Goal: Task Accomplishment & Management: Manage account settings

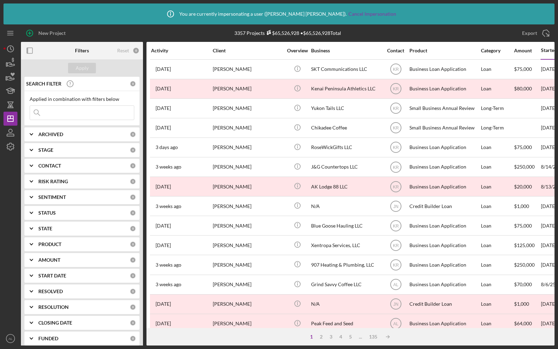
click at [59, 104] on div "Applied in combination with filters below Icon/Menu Close" at bounding box center [82, 108] width 105 height 24
click at [62, 113] on input at bounding box center [82, 113] width 104 height 14
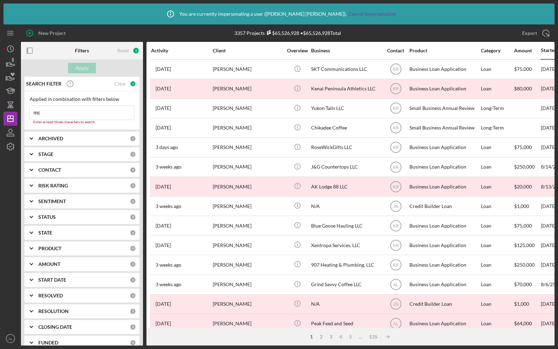
click at [84, 111] on input "mc" at bounding box center [82, 113] width 104 height 14
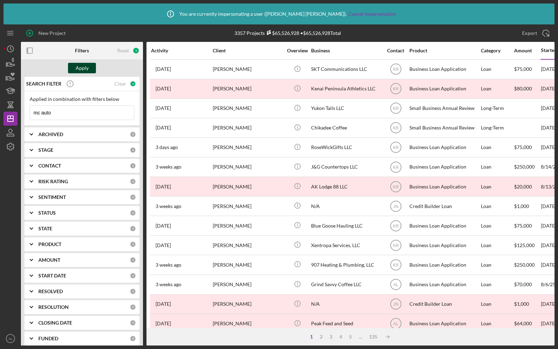
type input "mc auto"
click at [90, 69] on button "Apply" at bounding box center [82, 68] width 28 height 10
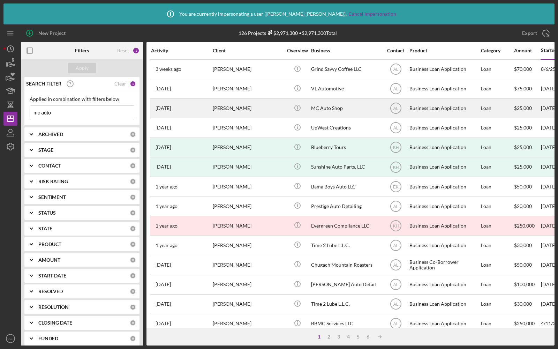
click at [257, 112] on div "[PERSON_NAME]" at bounding box center [248, 108] width 70 height 18
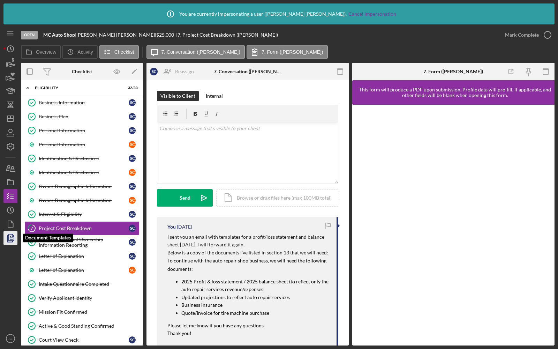
scroll to position [30, 0]
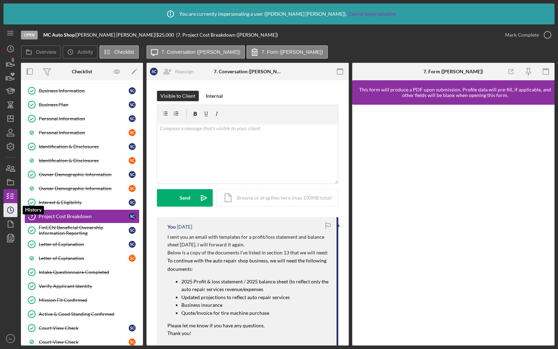
click at [12, 209] on icon "Icon/History" at bounding box center [10, 209] width 17 height 17
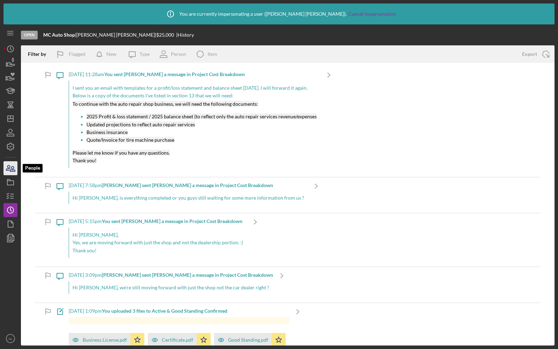
click at [10, 165] on icon "button" at bounding box center [10, 167] width 17 height 17
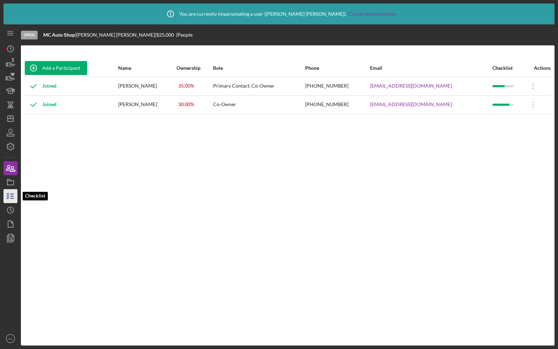
click at [8, 199] on icon "button" at bounding box center [10, 195] width 17 height 17
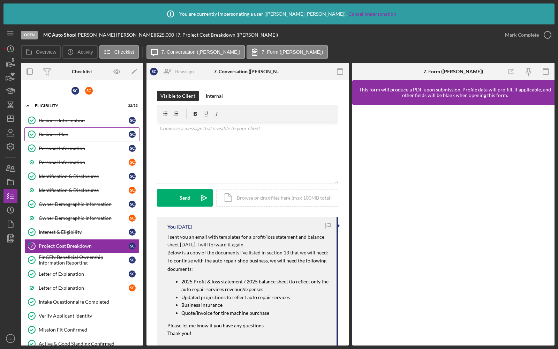
scroll to position [29, 0]
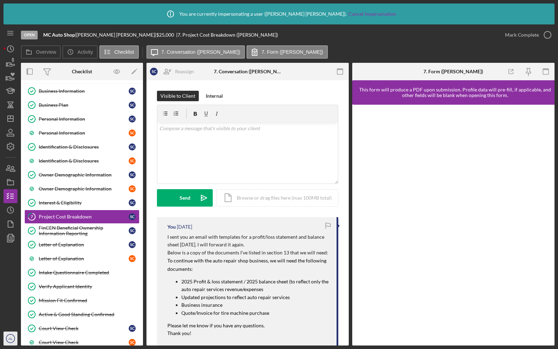
click at [5, 340] on icon "AL" at bounding box center [10, 338] width 14 height 17
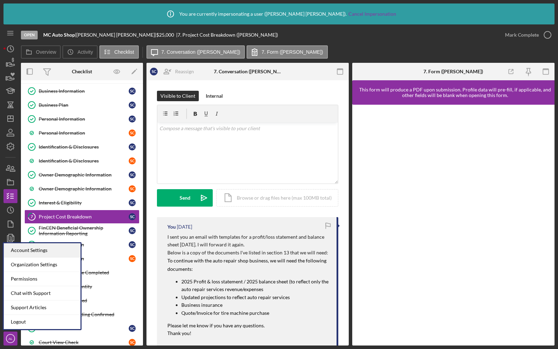
click at [25, 251] on div "Account Settings" at bounding box center [42, 250] width 77 height 14
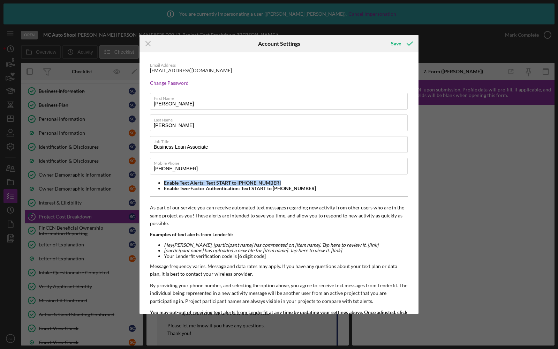
drag, startPoint x: 280, startPoint y: 181, endPoint x: 163, endPoint y: 182, distance: 116.9
click at [163, 182] on ul "Enable Text Alerts: Text START to [PHONE_NUMBER] Enable Two-Factor Authenticati…" at bounding box center [279, 185] width 258 height 11
click at [260, 184] on li "Enable Text Alerts: Text START to [PHONE_NUMBER]" at bounding box center [286, 183] width 244 height 6
drag, startPoint x: 278, startPoint y: 184, endPoint x: 161, endPoint y: 183, distance: 117.3
click at [161, 183] on ul "Enable Text Alerts: Text START to [PHONE_NUMBER] Enable Two-Factor Authenticati…" at bounding box center [279, 185] width 258 height 11
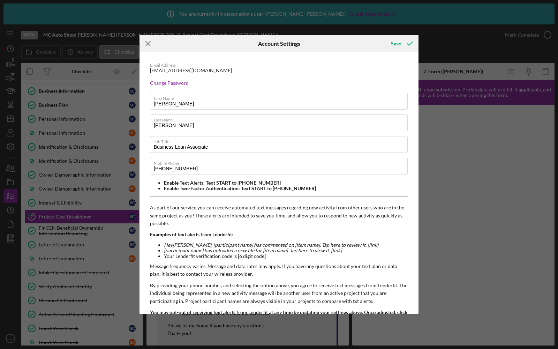
click at [145, 40] on icon "Icon/Menu Close" at bounding box center [148, 43] width 17 height 17
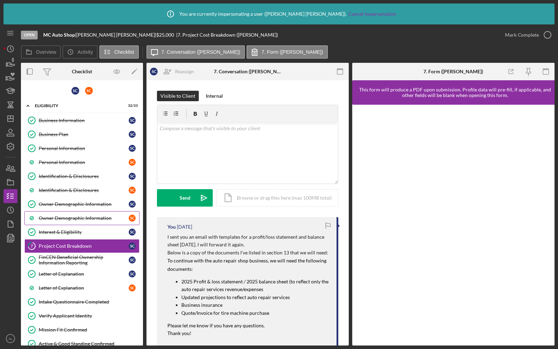
click at [112, 216] on div "Owner Demographic Information" at bounding box center [84, 218] width 90 height 6
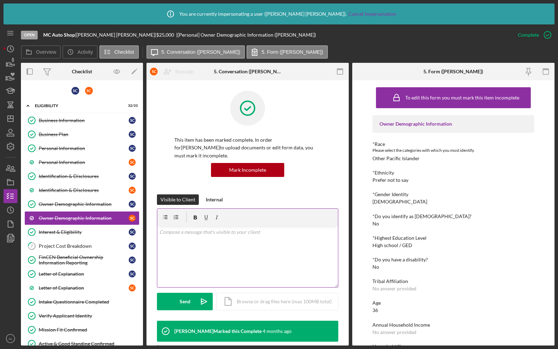
click at [211, 238] on div "v Color teal Color pink Remove color Add row above Add row below Add column bef…" at bounding box center [247, 256] width 181 height 61
click at [12, 177] on icon "button" at bounding box center [10, 181] width 17 height 17
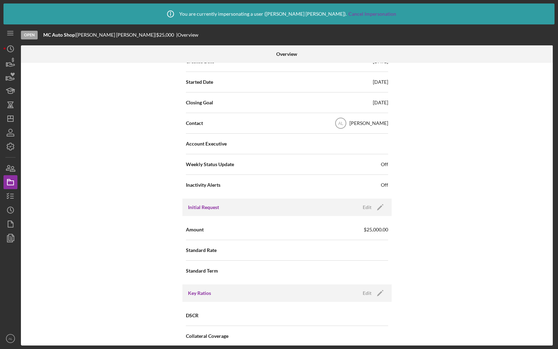
scroll to position [163, 0]
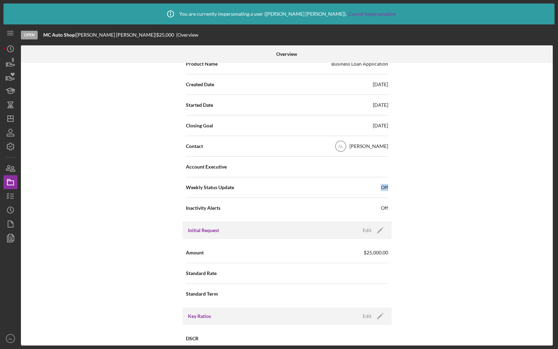
drag, startPoint x: 378, startPoint y: 186, endPoint x: 393, endPoint y: 186, distance: 14.3
click at [393, 186] on div "Internal Workflow Stage Open Icon/Dropdown Arrow Archive (can unarchive later i…" at bounding box center [287, 204] width 532 height 283
drag, startPoint x: 390, startPoint y: 207, endPoint x: 375, endPoint y: 206, distance: 15.4
click at [375, 206] on div "Status Ongoing Risk Rating Sentiment Rating 5 Product Name Business Loan Applic…" at bounding box center [287, 104] width 209 height 233
click at [12, 146] on icon "button" at bounding box center [10, 146] width 17 height 17
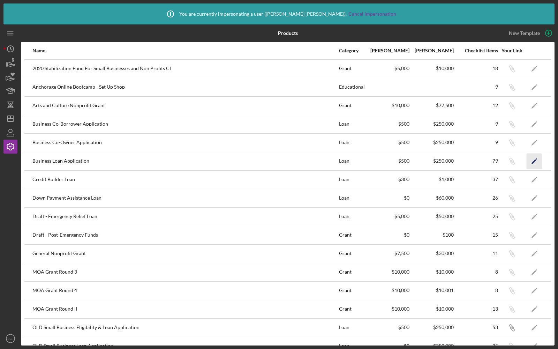
click at [535, 158] on icon "Icon/Edit" at bounding box center [535, 161] width 16 height 16
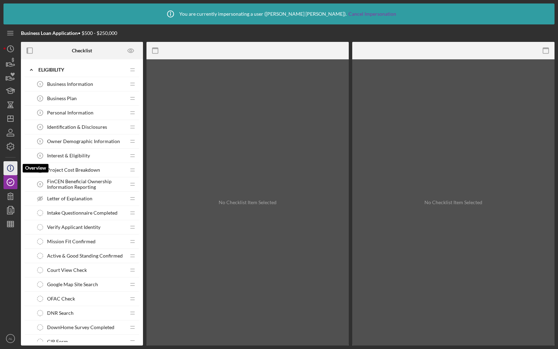
click at [9, 170] on icon "Icon/Info" at bounding box center [10, 167] width 17 height 17
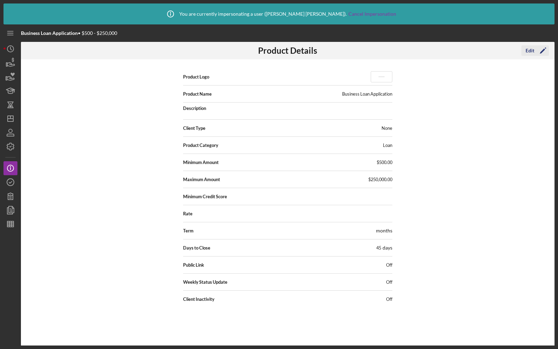
click at [530, 52] on div "Edit" at bounding box center [530, 50] width 9 height 10
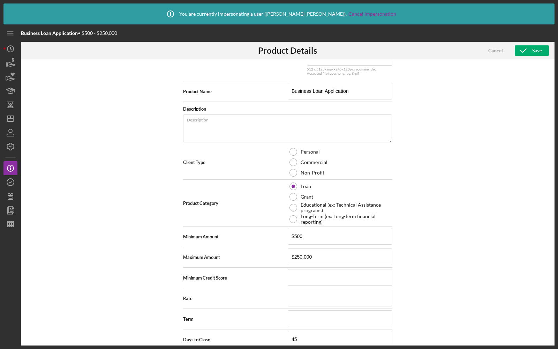
scroll to position [88, 0]
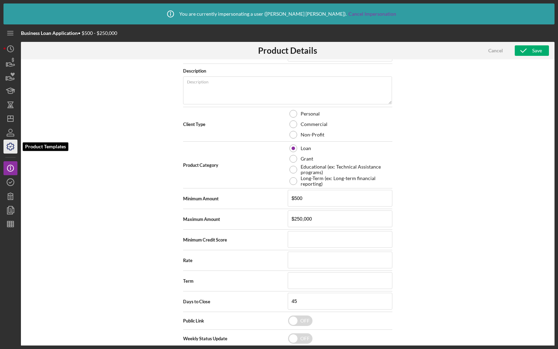
click at [8, 142] on icon "button" at bounding box center [10, 146] width 17 height 17
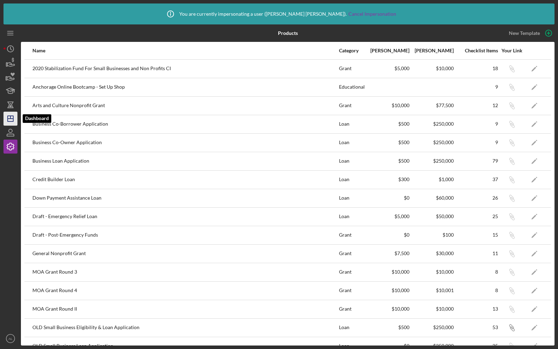
click at [10, 119] on icon "Icon/Dashboard" at bounding box center [10, 118] width 17 height 17
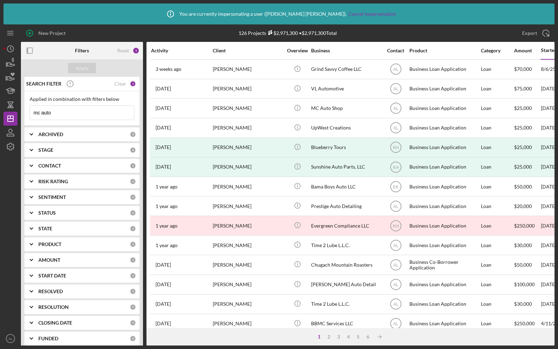
drag, startPoint x: 64, startPoint y: 113, endPoint x: 0, endPoint y: 108, distance: 64.5
click at [0, 108] on div "Icon/Info You are currently impersonating a user ( [PERSON_NAME] ). Cancel Impe…" at bounding box center [279, 174] width 558 height 349
click at [84, 68] on div "Apply" at bounding box center [82, 68] width 13 height 10
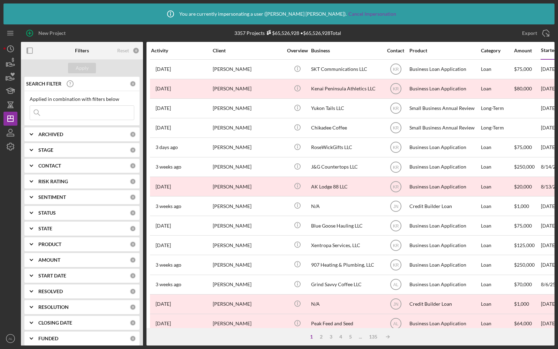
click at [34, 139] on icon "Icon/Expander" at bounding box center [31, 134] width 17 height 17
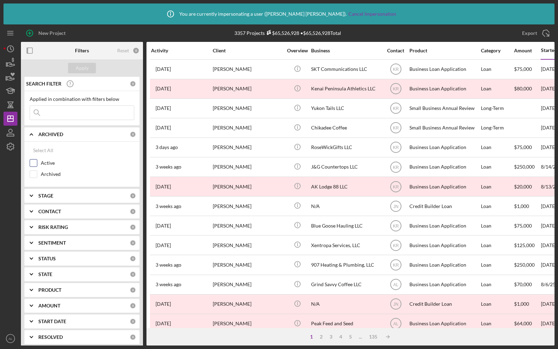
click at [34, 160] on input "Active" at bounding box center [33, 162] width 7 height 7
checkbox input "true"
click at [79, 67] on div "Apply" at bounding box center [82, 68] width 13 height 10
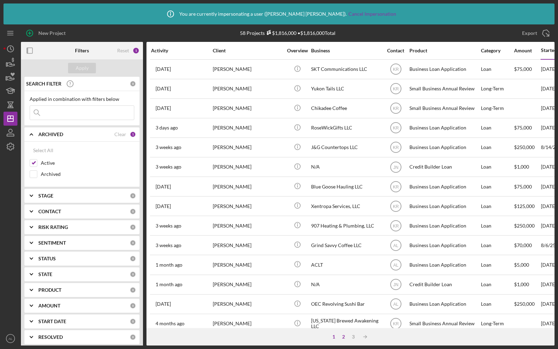
click at [345, 338] on div "2" at bounding box center [344, 337] width 10 height 6
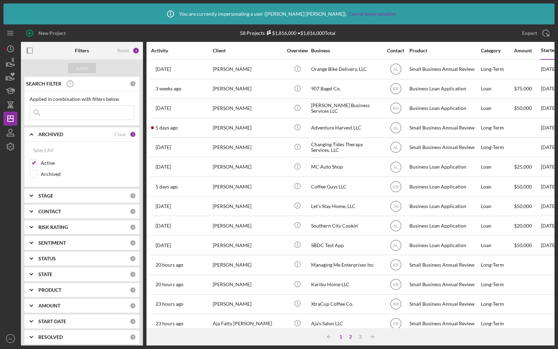
click at [343, 339] on div "1" at bounding box center [341, 337] width 10 height 6
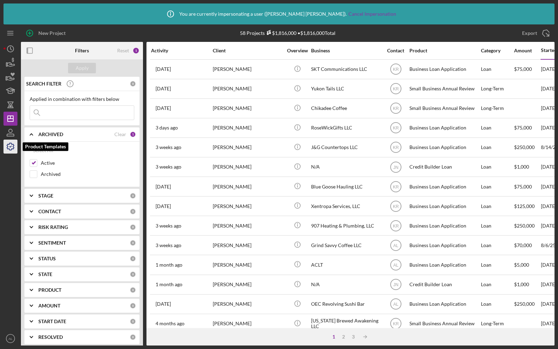
click at [13, 148] on icon "button" at bounding box center [10, 146] width 17 height 17
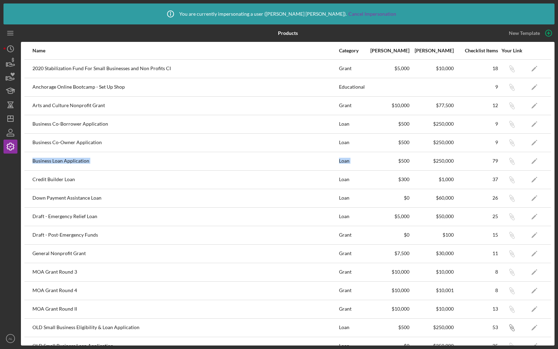
drag, startPoint x: 32, startPoint y: 159, endPoint x: 395, endPoint y: 160, distance: 363.3
click at [395, 160] on tr "Business Loan Application Loan $500 $250,000 79 Icon/Link Icon/Edit" at bounding box center [287, 161] width 527 height 18
click at [536, 159] on icon "Icon/Edit" at bounding box center [535, 161] width 16 height 16
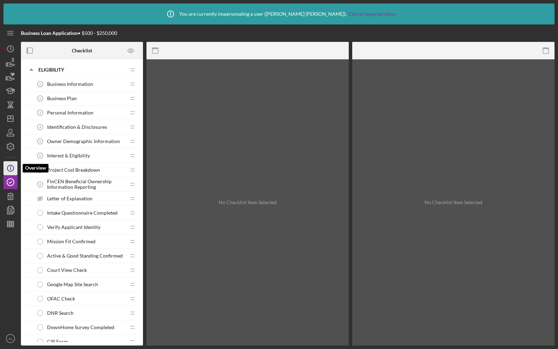
click at [11, 168] on icon "Icon/Info" at bounding box center [10, 167] width 17 height 17
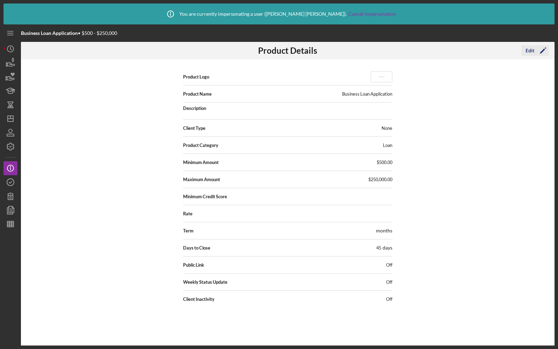
click at [543, 52] on icon "Icon/Edit" at bounding box center [543, 50] width 17 height 17
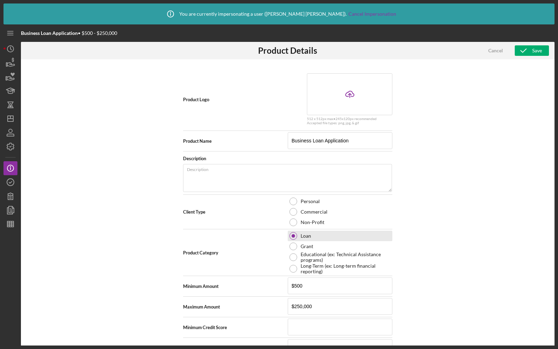
scroll to position [88, 0]
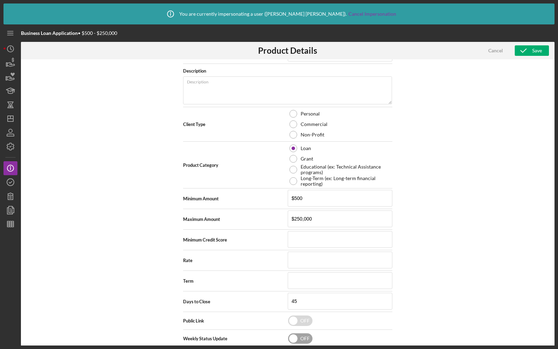
click at [299, 334] on input "checkbox" at bounding box center [300, 338] width 24 height 10
checkbox input "true"
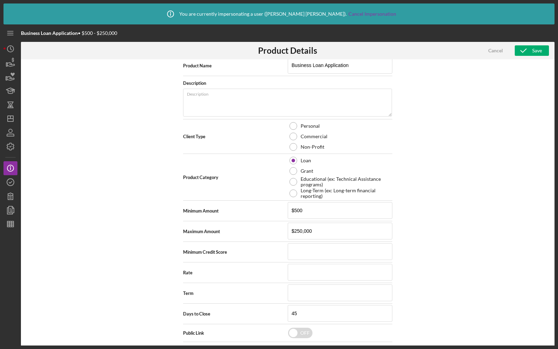
scroll to position [119, 0]
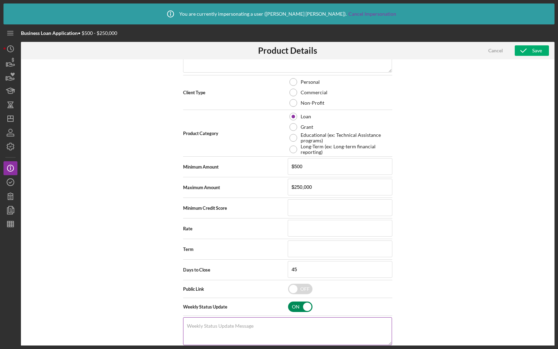
click at [208, 323] on label "Weekly Status Update Message" at bounding box center [220, 326] width 67 height 6
click at [208, 322] on textarea "Weekly Status Update Message" at bounding box center [287, 331] width 209 height 28
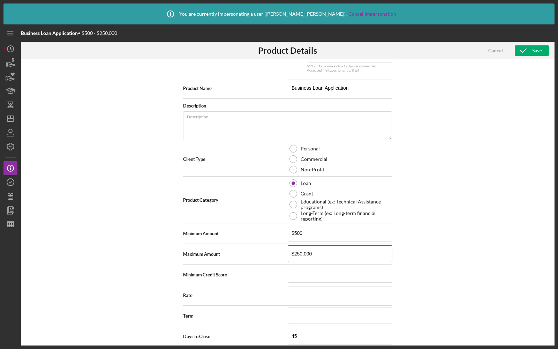
scroll to position [0, 0]
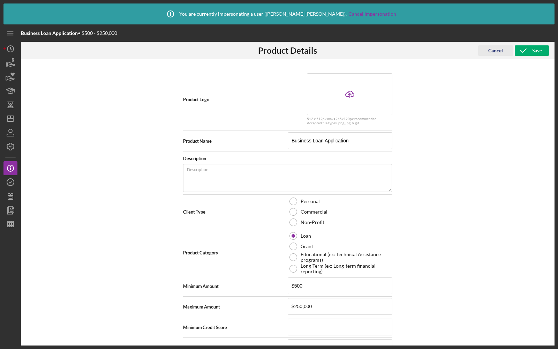
click at [495, 51] on div "Cancel" at bounding box center [496, 50] width 15 height 10
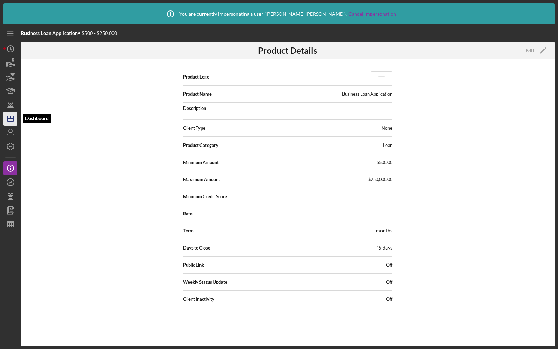
click at [12, 116] on icon "Icon/Dashboard" at bounding box center [10, 118] width 17 height 17
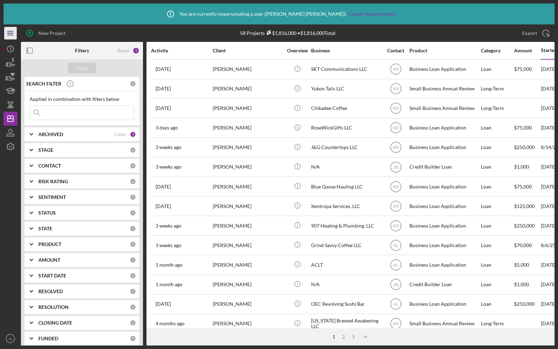
click at [13, 36] on icon "Icon/Menu" at bounding box center [11, 33] width 16 height 16
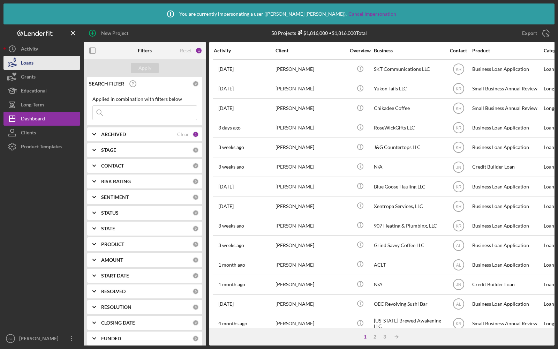
click at [31, 65] on div "Loans" at bounding box center [27, 64] width 13 height 16
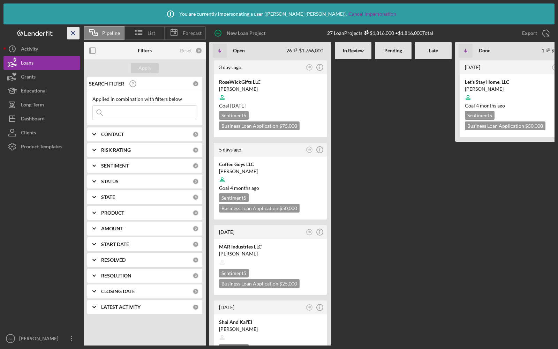
click at [77, 33] on icon "Icon/Menu Close" at bounding box center [74, 33] width 16 height 16
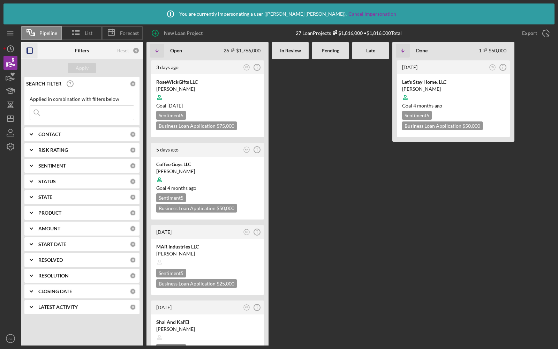
click at [27, 47] on icon "button" at bounding box center [30, 51] width 16 height 16
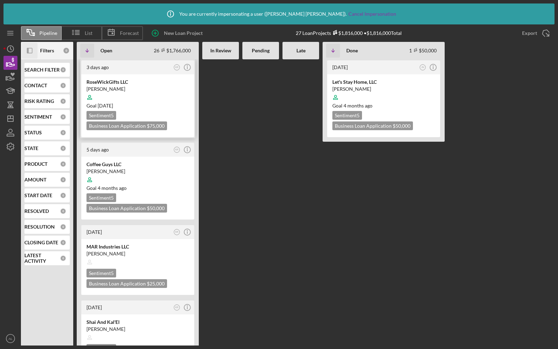
click at [170, 101] on div at bounding box center [138, 97] width 103 height 13
click at [32, 54] on icon "Icon/Panel Side Expand" at bounding box center [30, 51] width 16 height 16
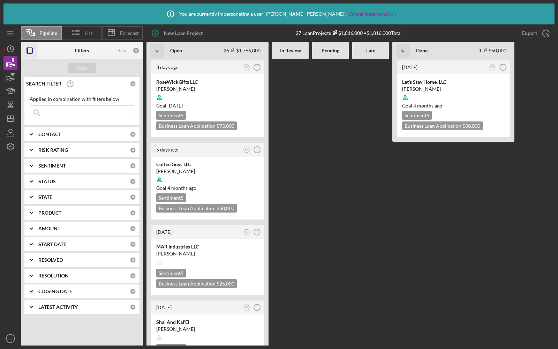
click at [79, 31] on icon at bounding box center [75, 32] width 17 height 17
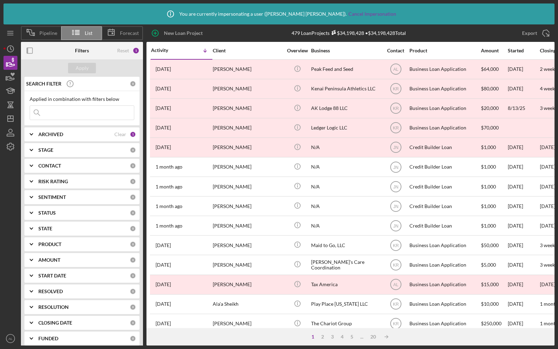
click at [65, 133] on div "ARCHIVED" at bounding box center [76, 135] width 76 height 6
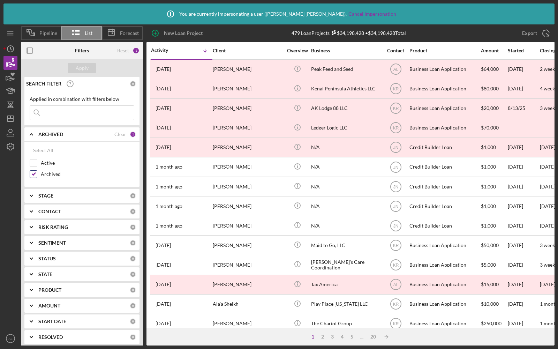
click at [32, 171] on input "Archived" at bounding box center [33, 174] width 7 height 7
checkbox input "false"
click at [32, 161] on input "Active" at bounding box center [33, 162] width 7 height 7
checkbox input "true"
click at [77, 70] on div "Apply" at bounding box center [82, 68] width 13 height 10
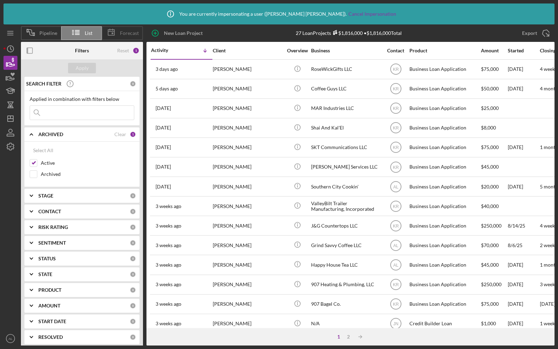
click at [122, 35] on span "Forecast" at bounding box center [129, 33] width 19 height 6
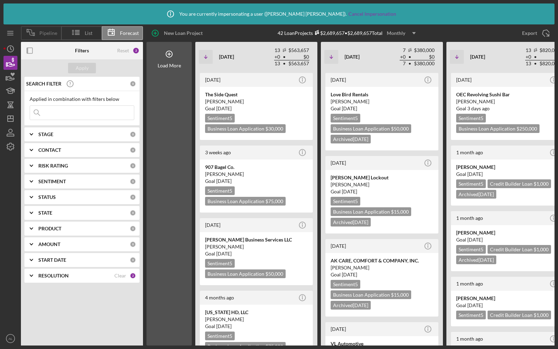
click at [42, 37] on div "Pipeline" at bounding box center [41, 33] width 40 height 14
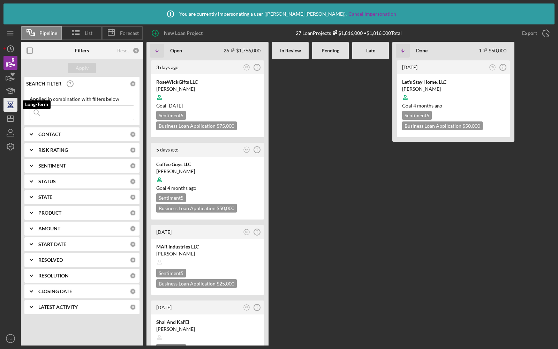
click at [10, 103] on icon "button" at bounding box center [10, 105] width 2 height 4
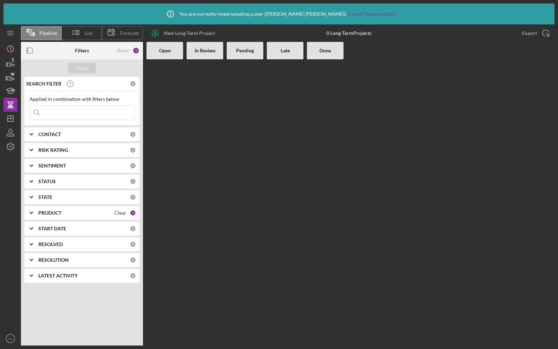
click at [118, 210] on div "Clear" at bounding box center [120, 213] width 12 height 6
click at [76, 72] on div "Apply" at bounding box center [82, 68] width 13 height 10
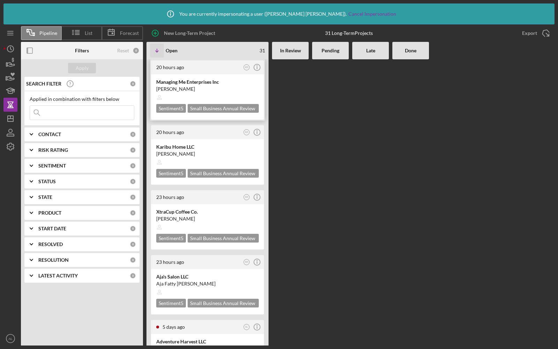
click at [216, 92] on div at bounding box center [207, 97] width 103 height 13
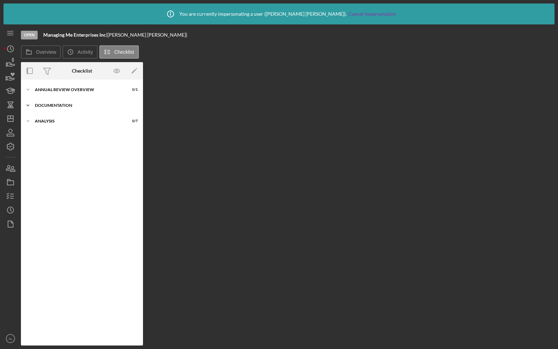
click at [53, 108] on div "Icon/Expander Documentation 0 / 3" at bounding box center [82, 105] width 122 height 14
click at [40, 168] on div "Analysis" at bounding box center [84, 167] width 99 height 4
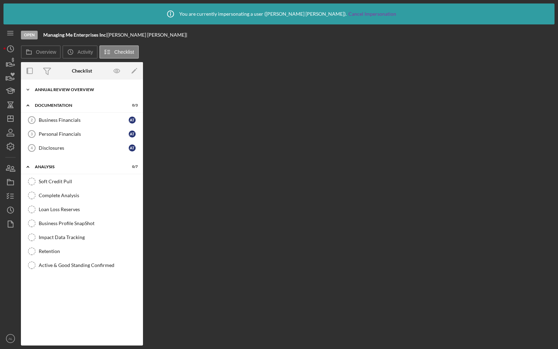
click at [63, 90] on div "Annual Review Overview" at bounding box center [84, 90] width 99 height 4
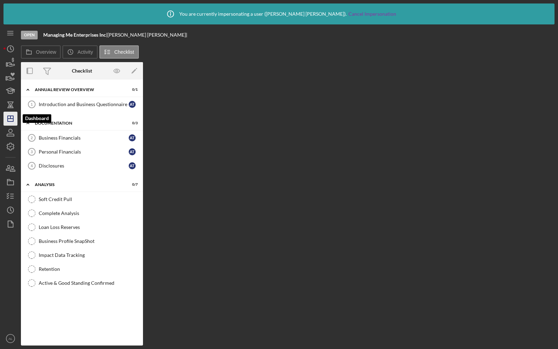
click at [8, 114] on icon "Icon/Dashboard" at bounding box center [10, 118] width 17 height 17
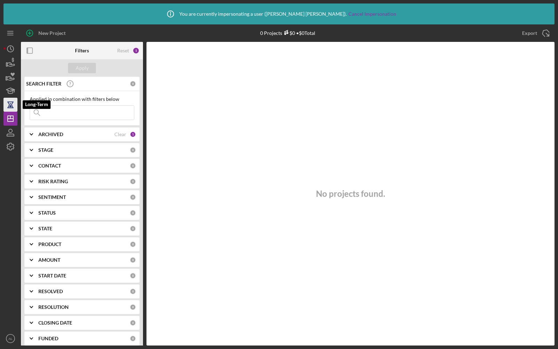
click at [9, 103] on div "New Project 0 Projects $0 • $0 Total Export Icon/Export Filters Reset 1 Apply S…" at bounding box center [278, 184] width 551 height 321
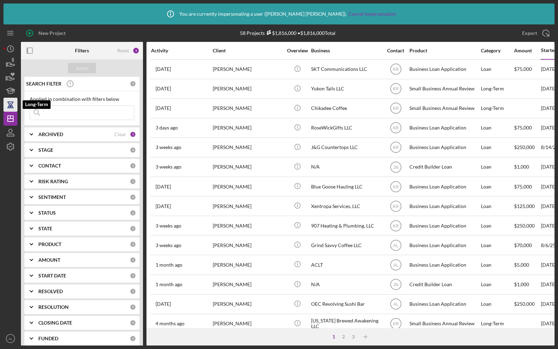
click at [9, 103] on icon "button" at bounding box center [10, 104] width 17 height 17
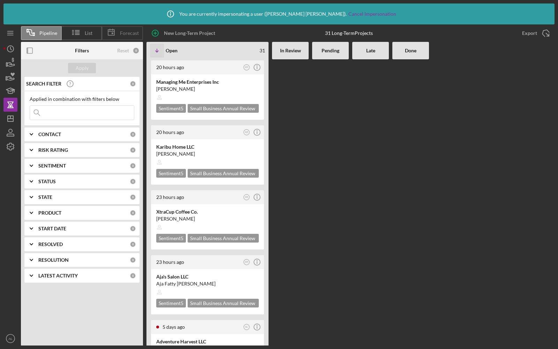
click at [121, 34] on span "Forecast" at bounding box center [129, 33] width 19 height 6
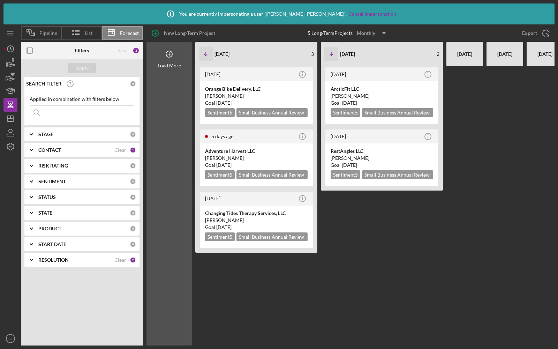
scroll to position [0, 92]
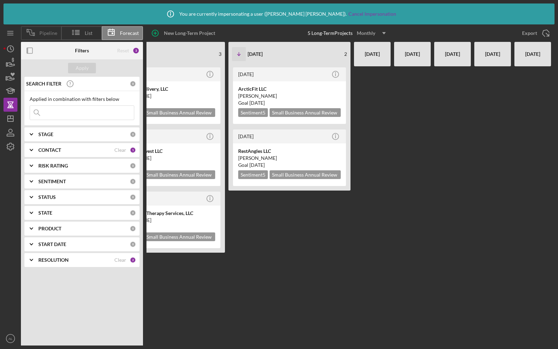
click at [37, 35] on icon at bounding box center [30, 32] width 17 height 17
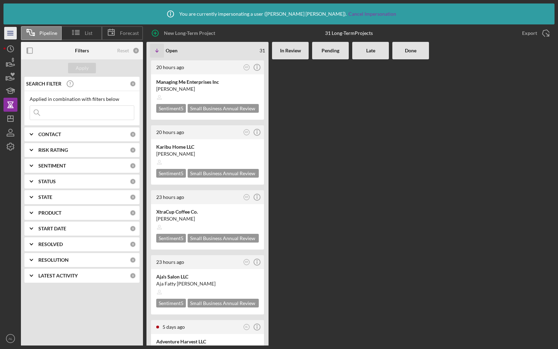
click at [15, 29] on icon "Icon/Menu" at bounding box center [11, 33] width 16 height 16
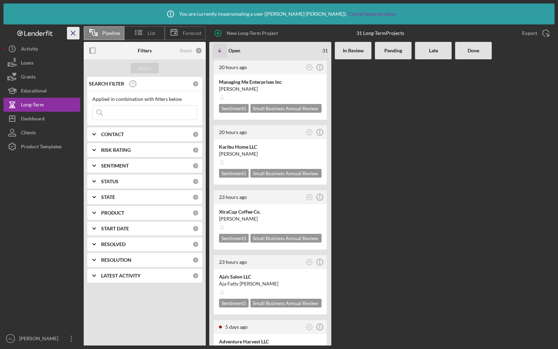
click at [75, 31] on line "button" at bounding box center [73, 33] width 4 height 4
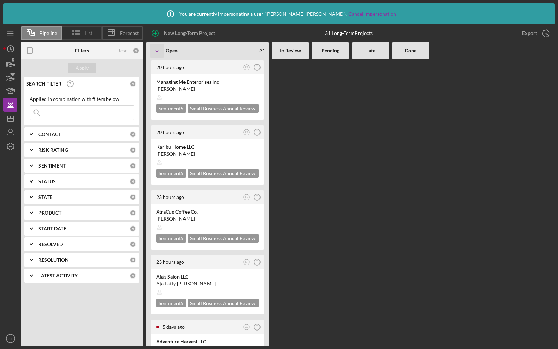
click at [79, 33] on line at bounding box center [77, 33] width 4 height 0
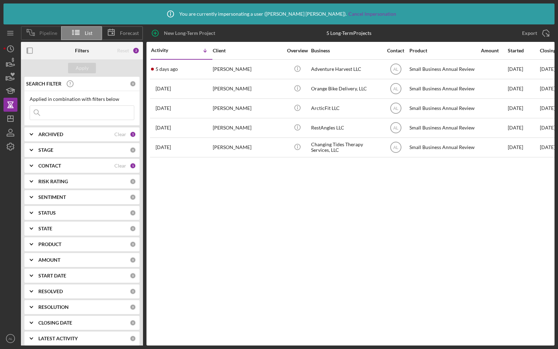
click at [52, 34] on span "Pipeline" at bounding box center [48, 33] width 18 height 6
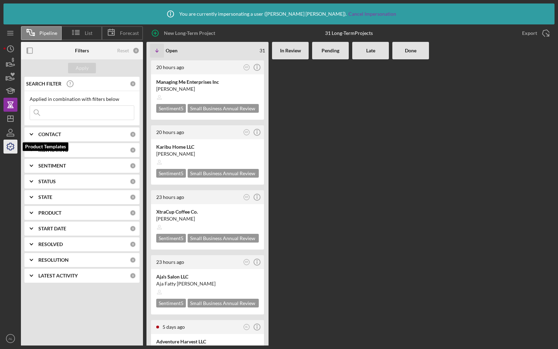
click at [9, 144] on icon "button" at bounding box center [10, 146] width 7 height 7
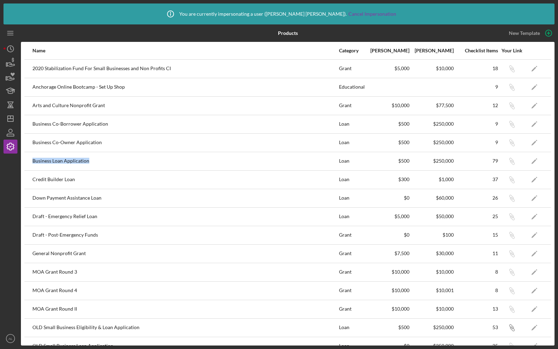
drag, startPoint x: 30, startPoint y: 158, endPoint x: 102, endPoint y: 159, distance: 71.9
click at [102, 159] on tr "Business Loan Application Loan $500 $250,000 79 Icon/Link Icon/Edit" at bounding box center [287, 161] width 527 height 18
click at [534, 161] on polygon "button" at bounding box center [534, 161] width 5 height 5
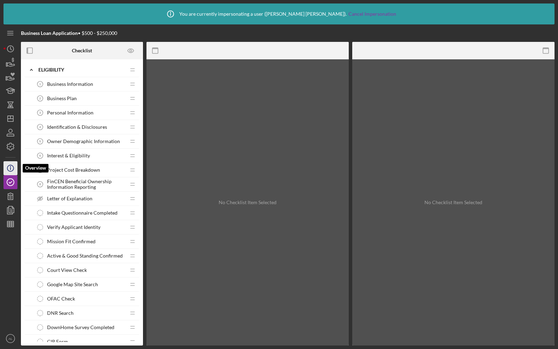
click at [12, 172] on icon "Icon/Info" at bounding box center [10, 167] width 17 height 17
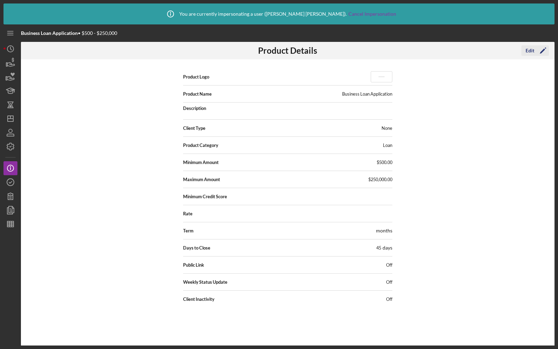
click at [535, 55] on div "Edit Icon/Edit" at bounding box center [536, 50] width 28 height 10
click at [535, 51] on icon "Icon/Edit" at bounding box center [543, 50] width 17 height 17
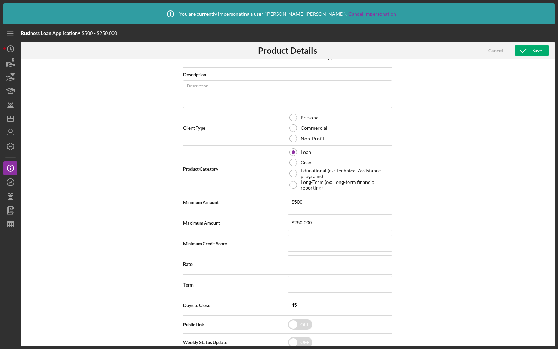
scroll to position [88, 0]
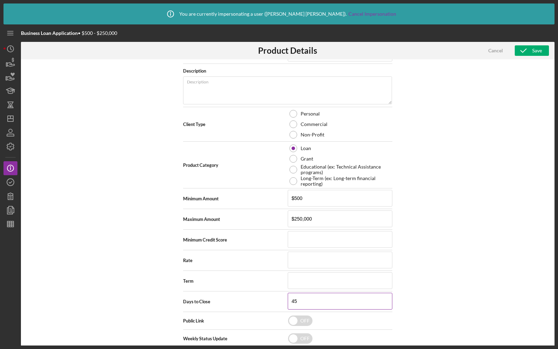
click at [302, 300] on input "45" at bounding box center [340, 301] width 105 height 17
type input "90"
click at [526, 50] on icon "button" at bounding box center [523, 50] width 17 height 17
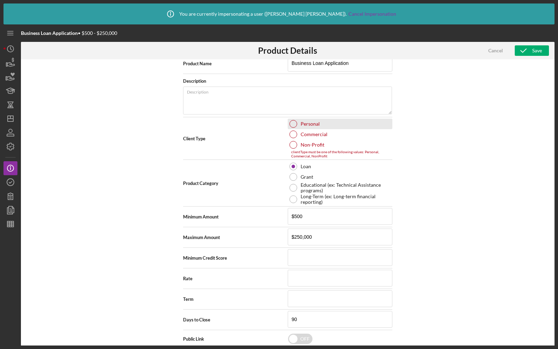
scroll to position [74, 0]
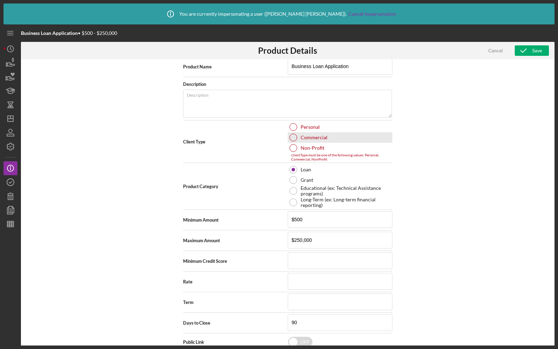
click at [294, 136] on div at bounding box center [294, 138] width 8 height 8
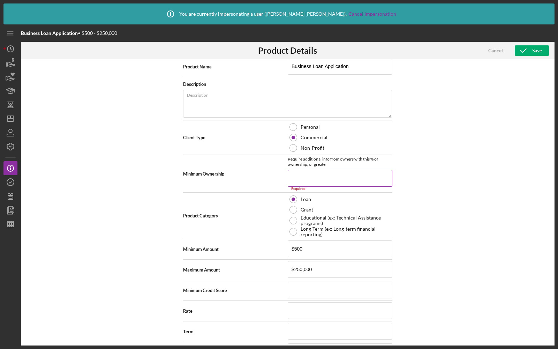
click at [321, 178] on input at bounding box center [340, 178] width 105 height 17
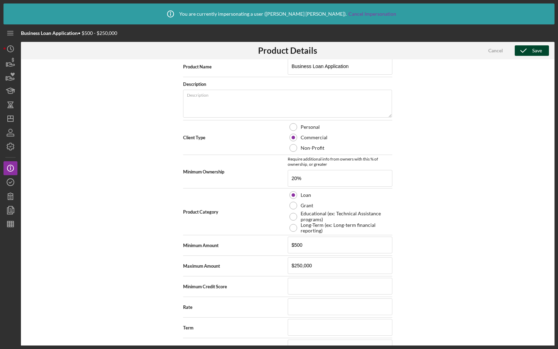
type input "20.00%"
click at [527, 50] on icon "button" at bounding box center [523, 50] width 17 height 17
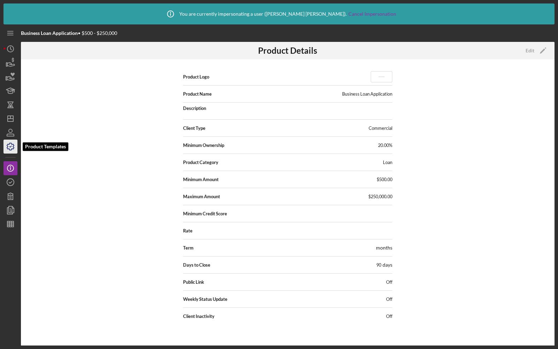
click at [10, 146] on icon "button" at bounding box center [10, 146] width 17 height 17
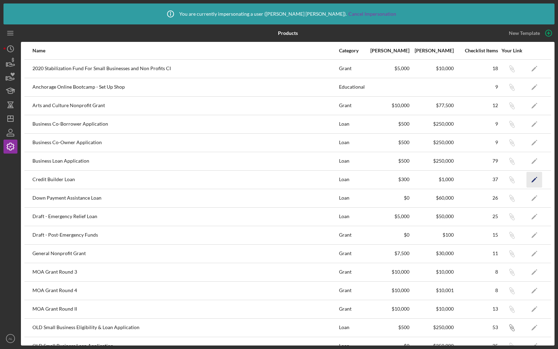
click at [535, 179] on icon "Icon/Edit" at bounding box center [535, 180] width 16 height 16
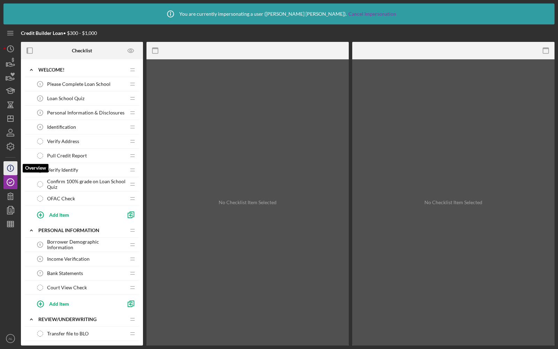
click at [10, 168] on icon "Icon/Info" at bounding box center [10, 167] width 17 height 17
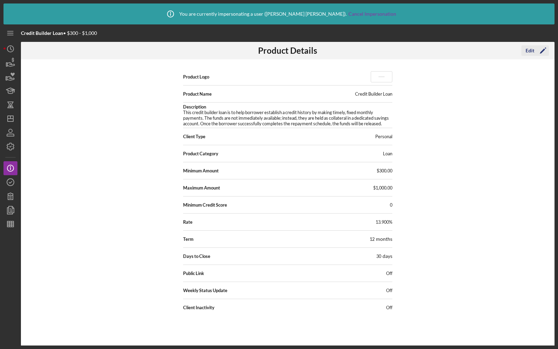
click at [532, 52] on div "Edit" at bounding box center [530, 50] width 9 height 10
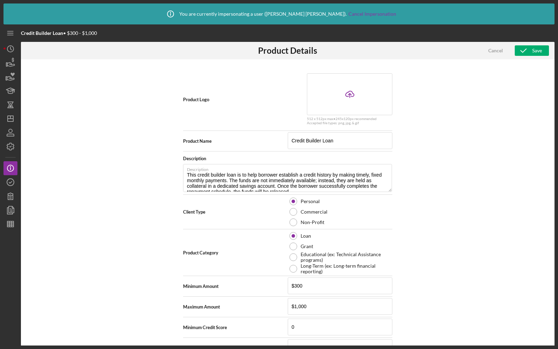
scroll to position [88, 0]
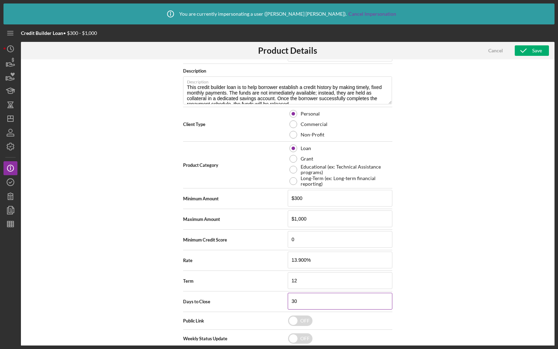
click at [304, 298] on input "30" at bounding box center [340, 301] width 105 height 17
click at [9, 149] on icon "button" at bounding box center [10, 146] width 7 height 7
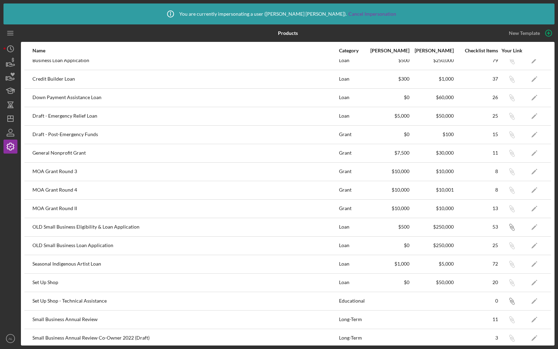
scroll to position [121, 0]
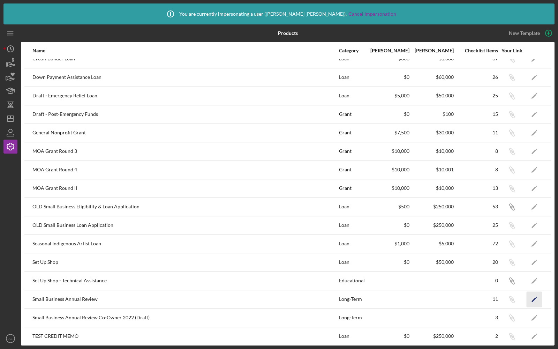
click at [535, 297] on icon "Icon/Edit" at bounding box center [535, 299] width 16 height 16
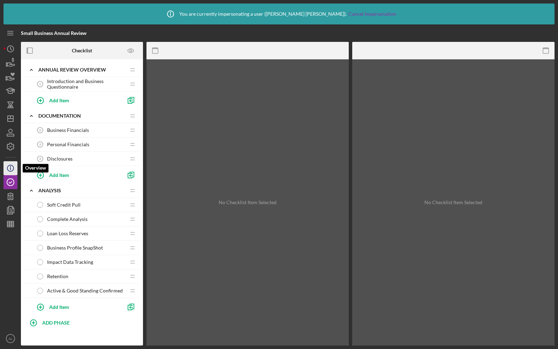
click at [13, 167] on icon "Icon/Info" at bounding box center [10, 167] width 17 height 17
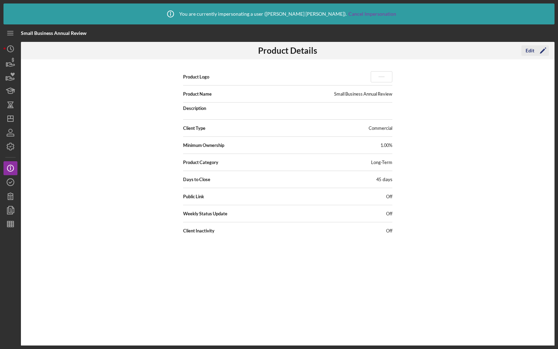
click at [535, 52] on icon "Icon/Edit" at bounding box center [543, 50] width 17 height 17
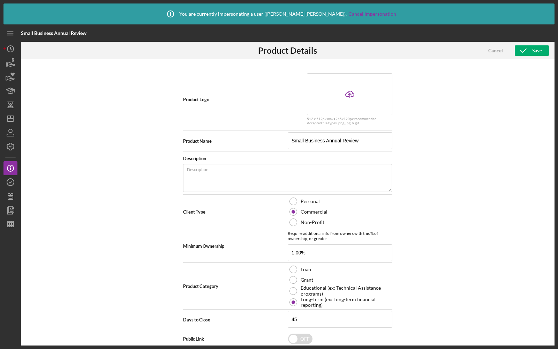
scroll to position [18, 0]
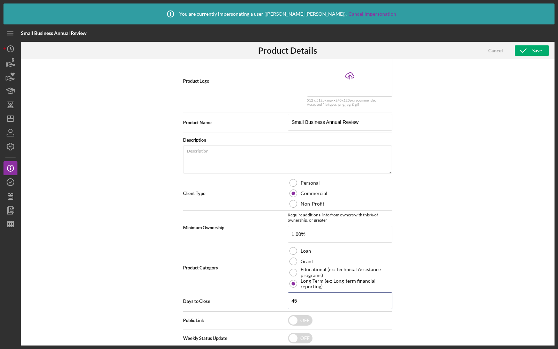
drag, startPoint x: 301, startPoint y: 296, endPoint x: 276, endPoint y: 296, distance: 24.4
click at [276, 296] on div "Days to Close 45" at bounding box center [287, 300] width 209 height 17
click at [10, 66] on icon "button" at bounding box center [10, 62] width 17 height 17
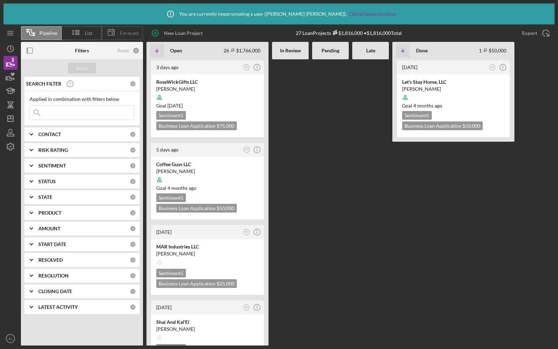
click at [126, 34] on span "Forecast" at bounding box center [129, 33] width 19 height 6
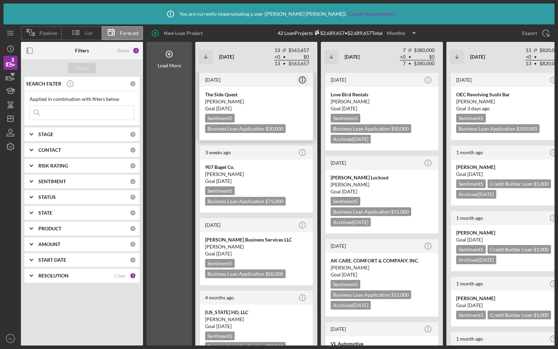
click at [301, 80] on icon "Icon/Info" at bounding box center [302, 79] width 17 height 17
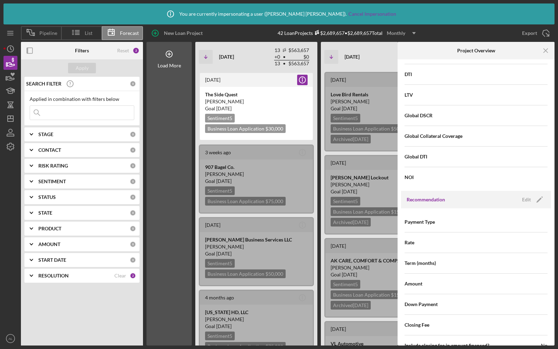
scroll to position [535, 0]
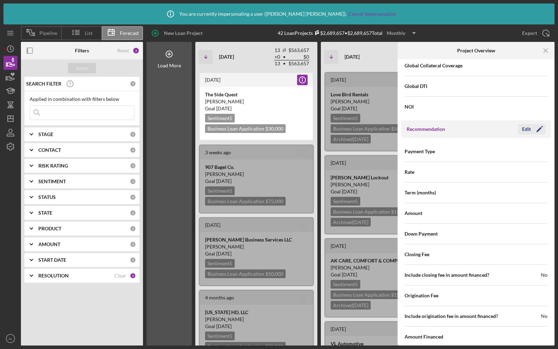
click at [526, 124] on div "Edit" at bounding box center [526, 129] width 9 height 10
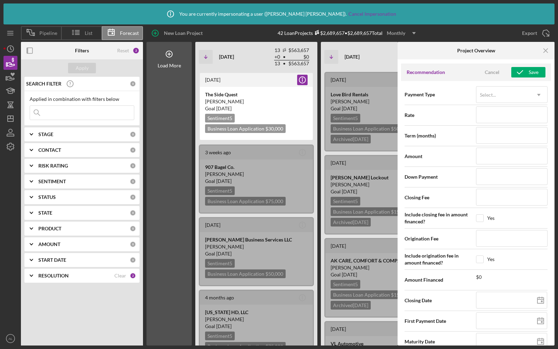
scroll to position [666, 0]
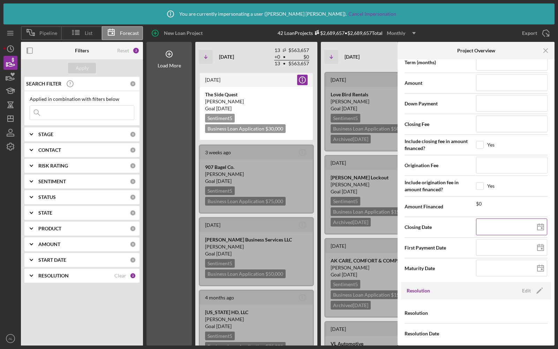
click at [509, 223] on input at bounding box center [511, 226] width 71 height 17
click at [545, 53] on icon "Icon/Menu Close" at bounding box center [547, 51] width 16 height 16
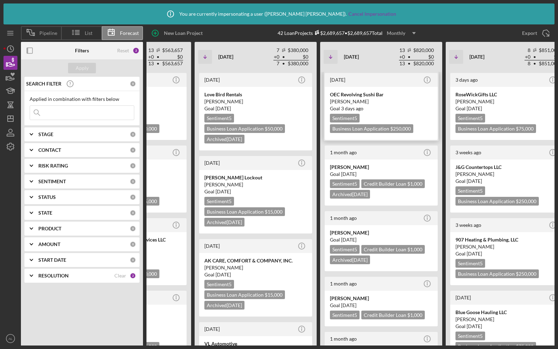
scroll to position [0, 0]
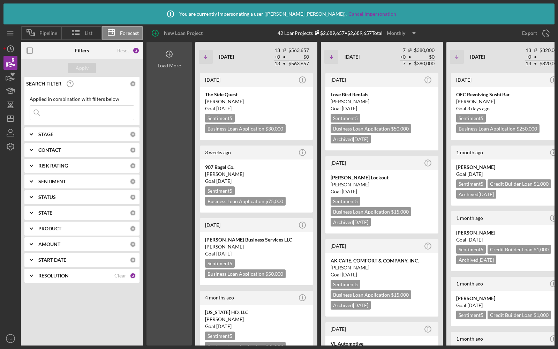
click at [171, 67] on div "Load More" at bounding box center [169, 66] width 23 height 6
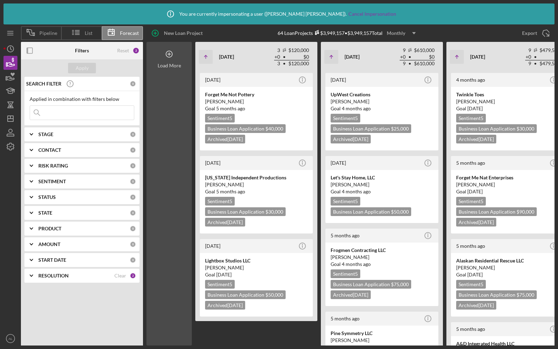
click at [169, 66] on div "Load More" at bounding box center [169, 66] width 23 height 6
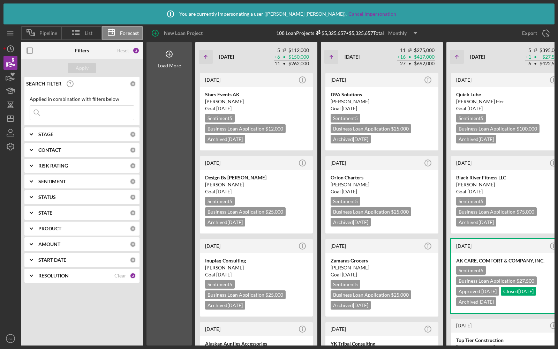
click at [414, 33] on icon "Icon/Dropdown Arrow" at bounding box center [415, 32] width 17 height 17
click at [405, 59] on div "Quarterly" at bounding box center [405, 64] width 28 height 14
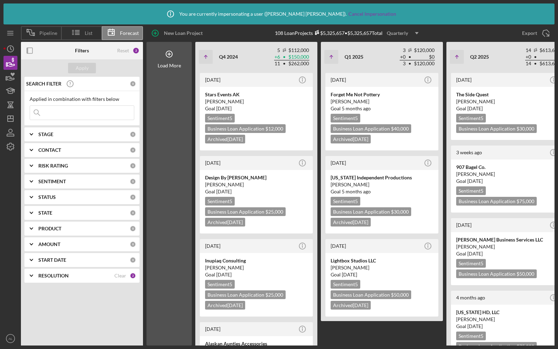
click at [408, 34] on div "Quarterly" at bounding box center [397, 33] width 21 height 10
click at [396, 74] on div "Yearly" at bounding box center [405, 78] width 28 height 14
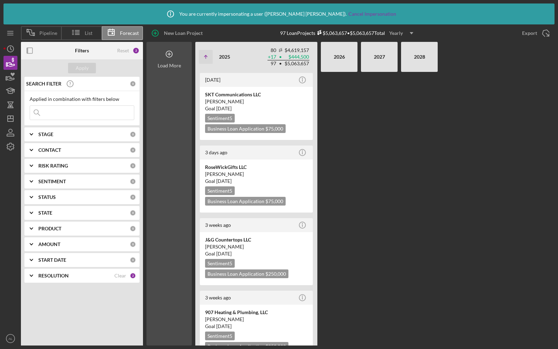
click at [167, 57] on icon at bounding box center [169, 53] width 17 height 17
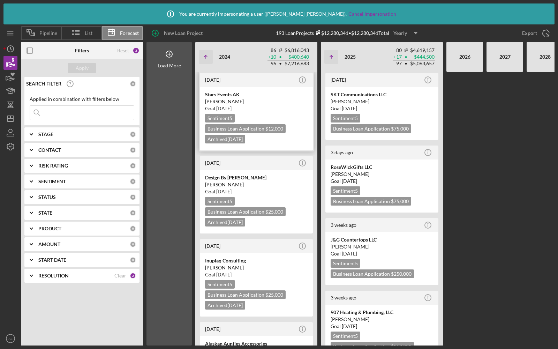
click at [283, 103] on div "[PERSON_NAME]" at bounding box center [256, 101] width 103 height 7
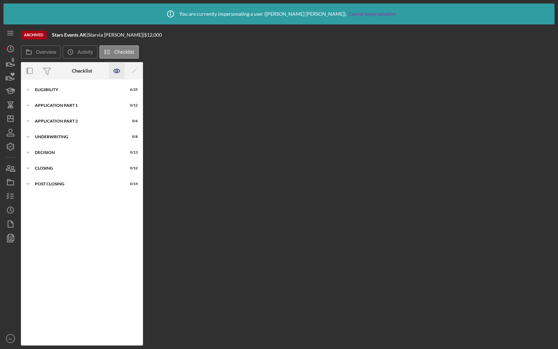
click at [116, 71] on icon "button" at bounding box center [117, 71] width 2 height 2
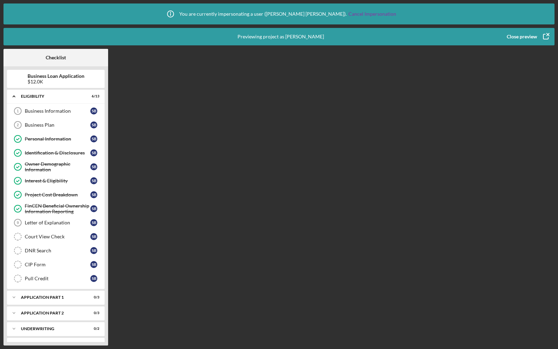
click at [548, 36] on icon "button" at bounding box center [545, 36] width 17 height 17
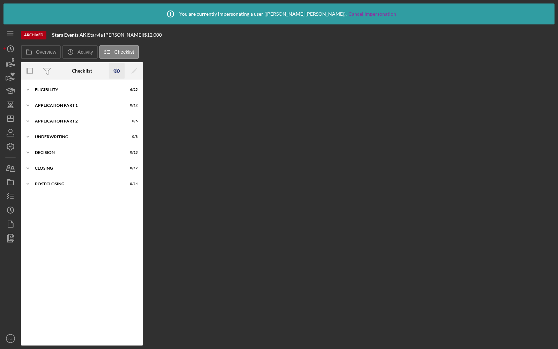
click at [118, 74] on icon "button" at bounding box center [117, 71] width 16 height 16
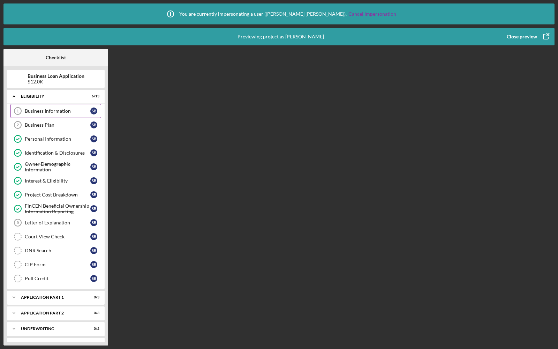
click at [44, 109] on div "Business Information" at bounding box center [58, 111] width 66 height 6
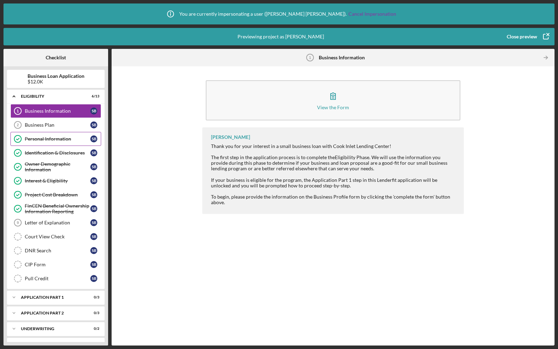
click at [46, 138] on div "Personal Information" at bounding box center [58, 139] width 66 height 6
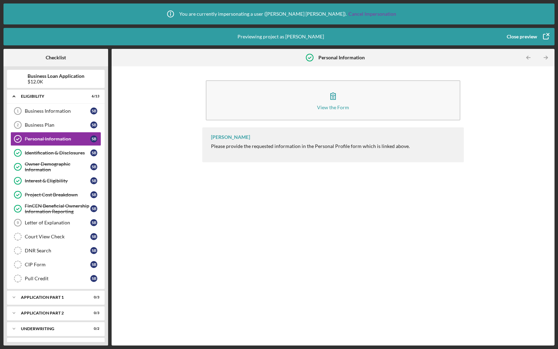
click at [540, 36] on icon "button" at bounding box center [545, 36] width 17 height 17
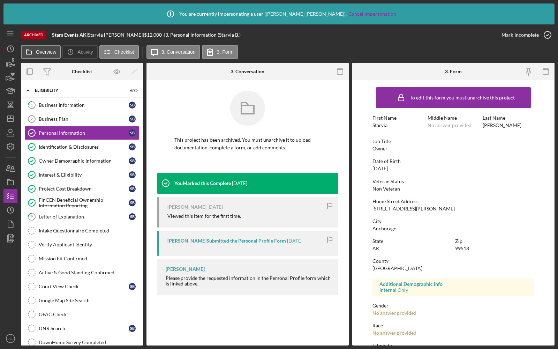
click at [45, 57] on button "Overview" at bounding box center [41, 51] width 40 height 13
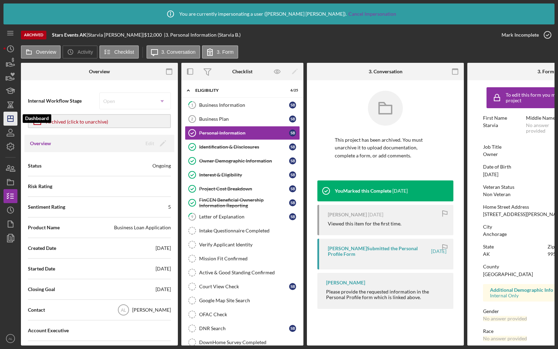
click at [8, 116] on polygon "button" at bounding box center [11, 119] width 6 height 6
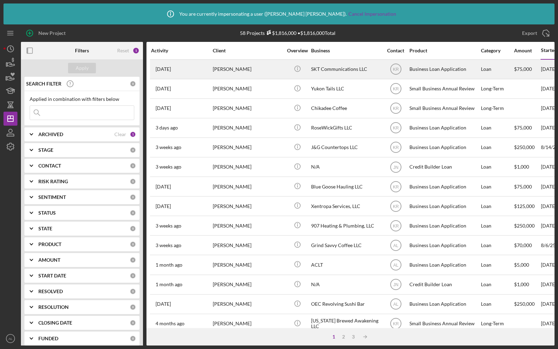
click at [246, 74] on div "[PERSON_NAME]" at bounding box center [248, 69] width 70 height 18
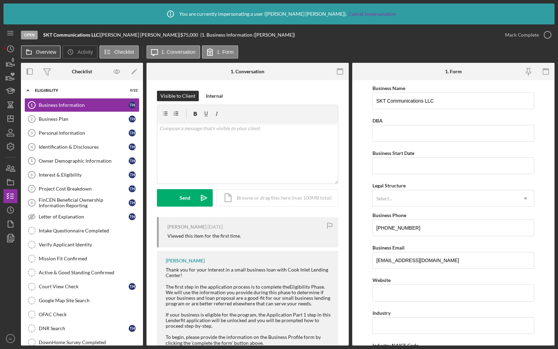
click at [45, 51] on label "Overview" at bounding box center [46, 52] width 20 height 6
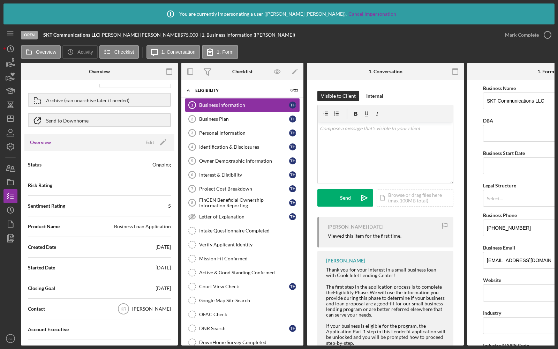
scroll to position [44, 0]
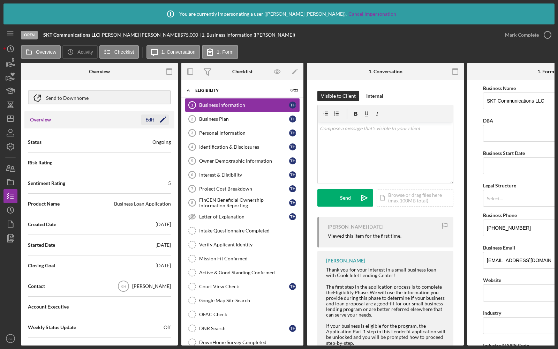
click at [148, 123] on div "Edit" at bounding box center [150, 119] width 9 height 10
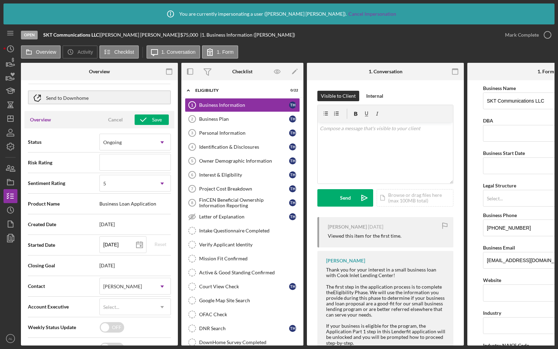
scroll to position [66, 0]
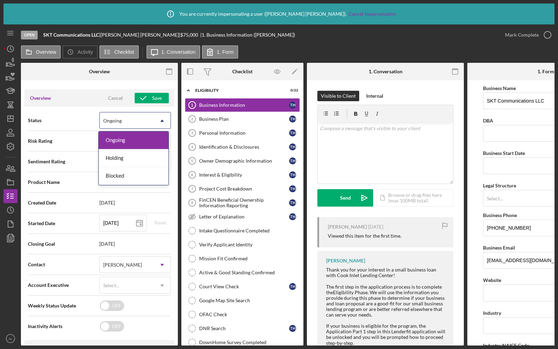
click at [125, 118] on div "Ongoing" at bounding box center [127, 121] width 54 height 16
click at [118, 81] on div "Overview Internal Workflow Stage Open Icon/Dropdown Arrow Archive (can unarchiv…" at bounding box center [99, 204] width 157 height 283
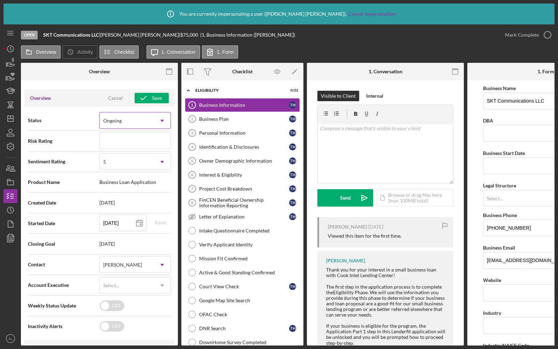
click at [150, 122] on div "Ongoing" at bounding box center [127, 121] width 54 height 16
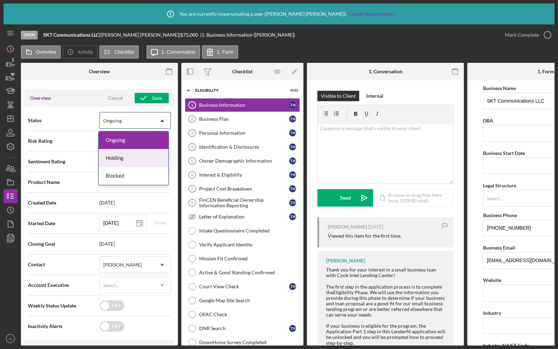
click at [120, 157] on div "Holding" at bounding box center [134, 158] width 70 height 18
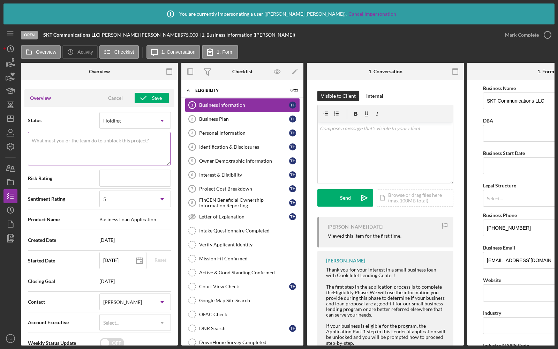
click at [90, 148] on textarea "What must you or the team do to unblock this project?" at bounding box center [99, 149] width 143 height 34
click at [127, 119] on div "Holding" at bounding box center [127, 121] width 54 height 16
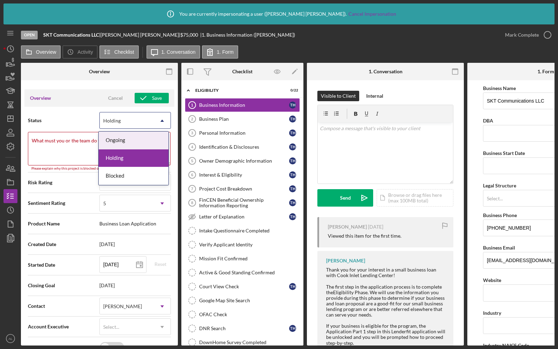
click at [125, 141] on div "Ongoing" at bounding box center [134, 141] width 70 height 18
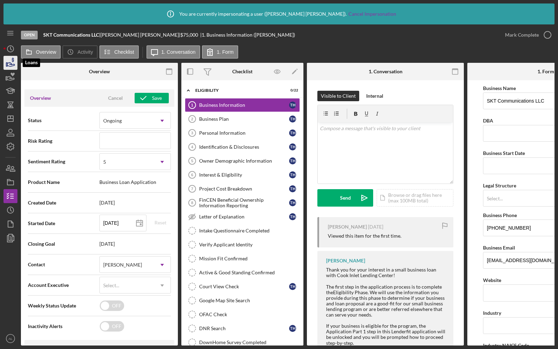
click at [12, 59] on icon "button" at bounding box center [10, 62] width 17 height 17
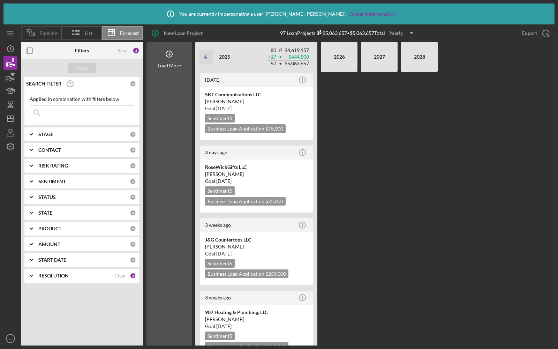
click at [38, 36] on icon at bounding box center [30, 32] width 17 height 17
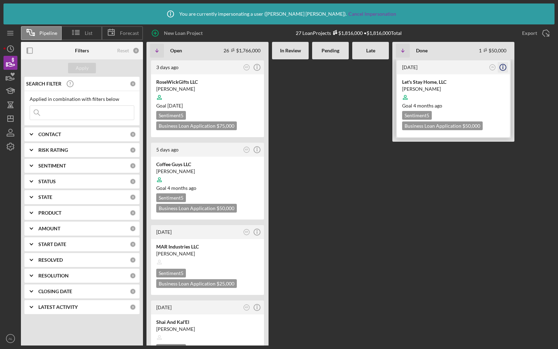
click at [505, 66] on icon "Icon/Info" at bounding box center [503, 67] width 17 height 17
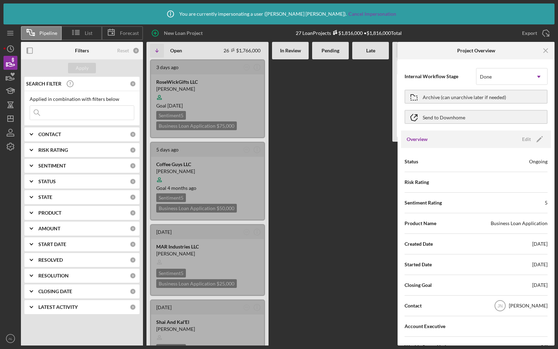
scroll to position [666, 0]
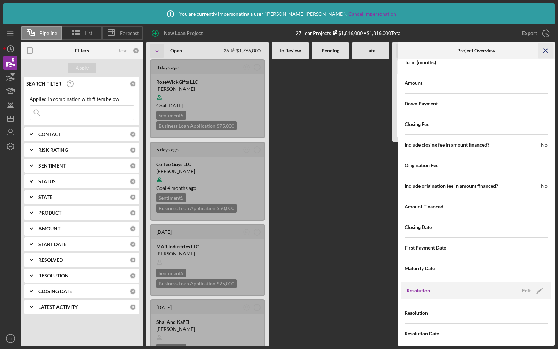
click at [547, 52] on icon "Icon/Menu Close" at bounding box center [547, 51] width 16 height 16
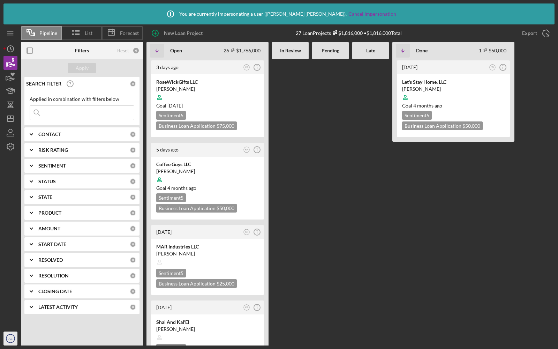
click at [5, 342] on icon "AL" at bounding box center [10, 338] width 14 height 17
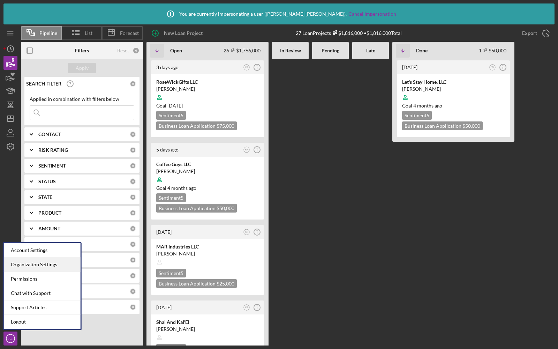
click at [49, 263] on div "Organization Settings" at bounding box center [42, 265] width 77 height 14
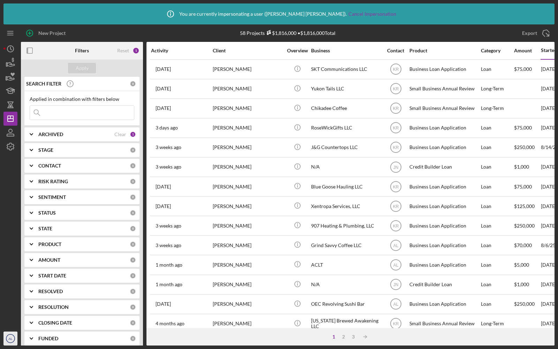
click at [5, 345] on icon "AL" at bounding box center [10, 338] width 14 height 17
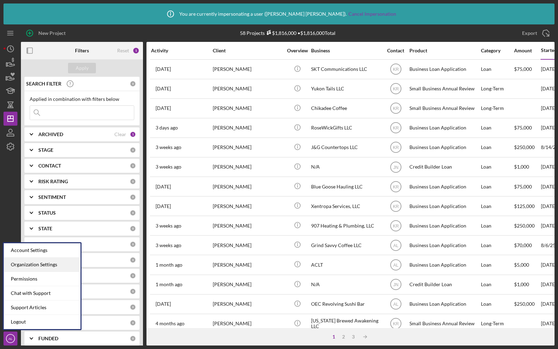
click at [25, 268] on div "Organization Settings" at bounding box center [42, 265] width 77 height 14
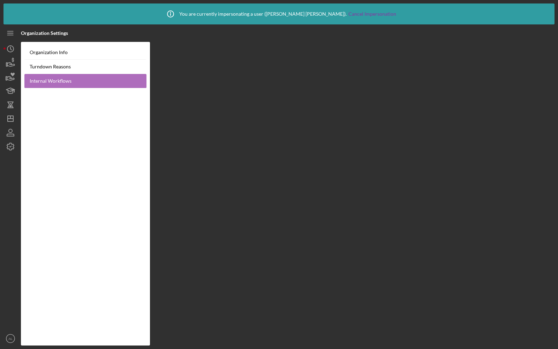
click at [56, 80] on link "Internal Workflows" at bounding box center [85, 81] width 122 height 14
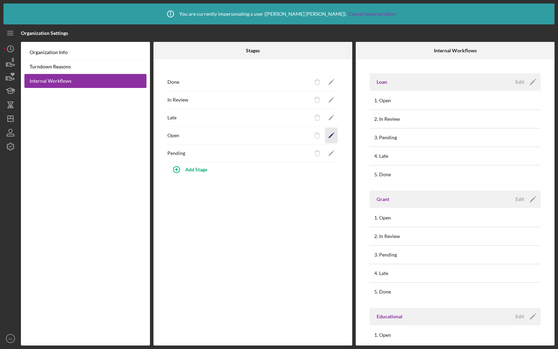
click at [333, 85] on polygon "button" at bounding box center [331, 82] width 5 height 5
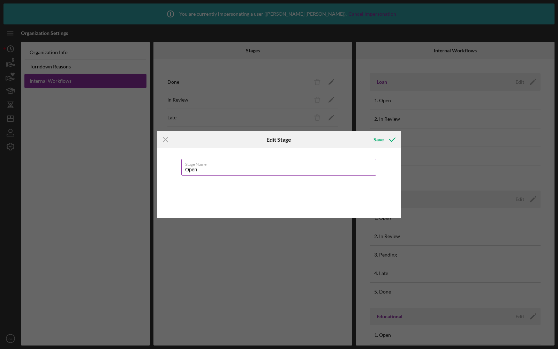
click at [209, 169] on input "Open" at bounding box center [278, 167] width 195 height 17
type input "Eligibility"
click at [386, 142] on icon "submit" at bounding box center [392, 139] width 17 height 17
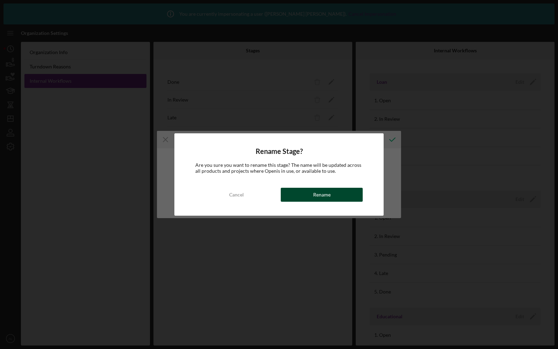
click at [315, 194] on div "Rename" at bounding box center [321, 195] width 17 height 14
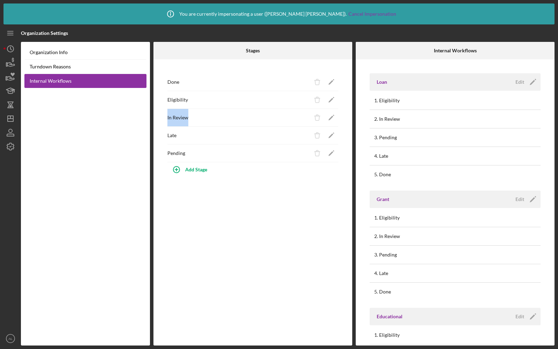
drag, startPoint x: 166, startPoint y: 118, endPoint x: 196, endPoint y: 119, distance: 30.4
click at [196, 119] on div "Done Icon/Delete Icon/Edit Eligibility Icon/Delete Icon/Edit In Review Icon/Del…" at bounding box center [253, 202] width 199 height 286
click at [335, 118] on icon "Icon/Edit" at bounding box center [332, 118] width 16 height 16
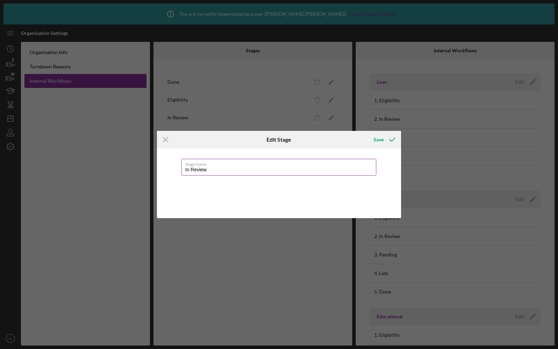
click at [206, 168] on input "In Review" at bounding box center [278, 167] width 195 height 17
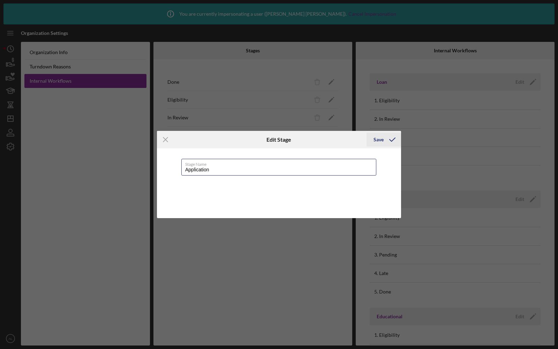
type input "Application"
click at [374, 135] on div "Save" at bounding box center [379, 140] width 10 height 14
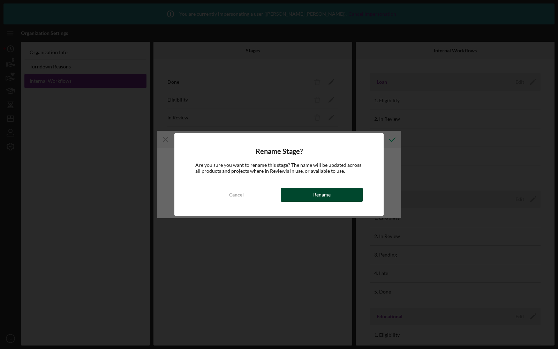
click at [316, 198] on div "Rename" at bounding box center [321, 195] width 17 height 14
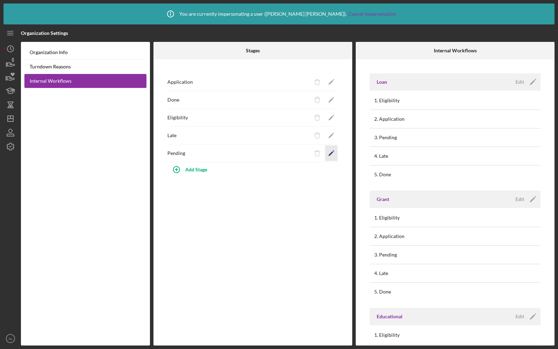
click at [331, 155] on icon "Icon/Edit" at bounding box center [332, 154] width 16 height 16
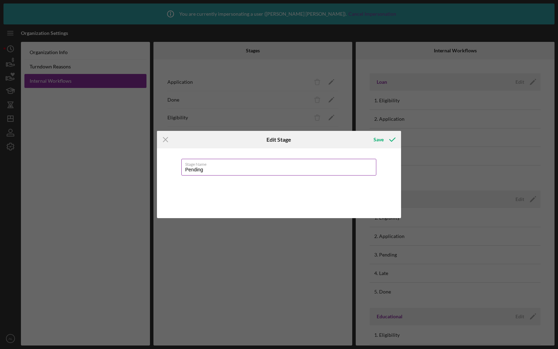
click at [230, 171] on input "Pending" at bounding box center [278, 167] width 195 height 17
type input "Underwriting"
click at [378, 134] on div "Save" at bounding box center [379, 140] width 10 height 14
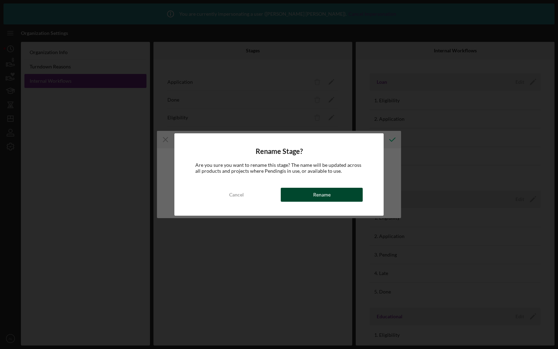
click at [313, 192] on div "Rename" at bounding box center [321, 195] width 17 height 14
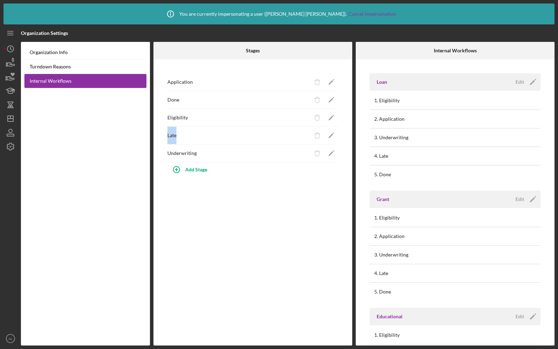
drag, startPoint x: 166, startPoint y: 135, endPoint x: 184, endPoint y: 136, distance: 18.2
click at [184, 136] on div "Application Icon/Delete Icon/Edit Done Icon/Delete Icon/Edit Eligibility Icon/D…" at bounding box center [253, 202] width 199 height 286
click at [329, 134] on icon "Icon/Edit" at bounding box center [332, 136] width 16 height 16
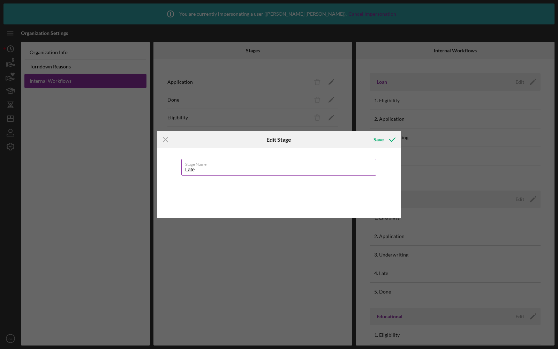
click at [199, 168] on input "Late" at bounding box center [278, 167] width 195 height 17
type input "Closing"
click at [382, 137] on div "Save" at bounding box center [379, 140] width 10 height 14
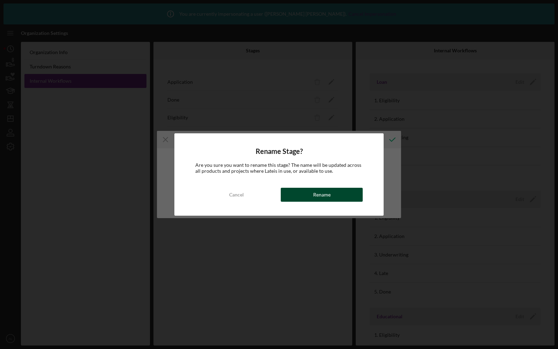
click at [310, 195] on button "Rename" at bounding box center [322, 195] width 82 height 14
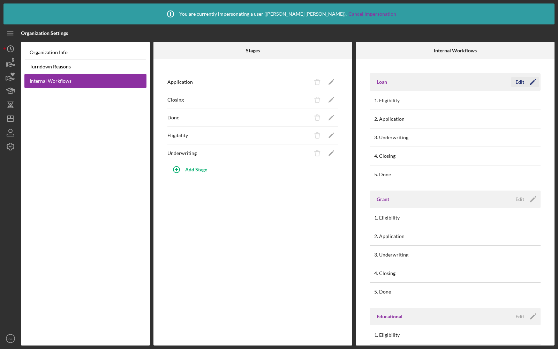
click at [517, 81] on div "Edit" at bounding box center [520, 82] width 9 height 10
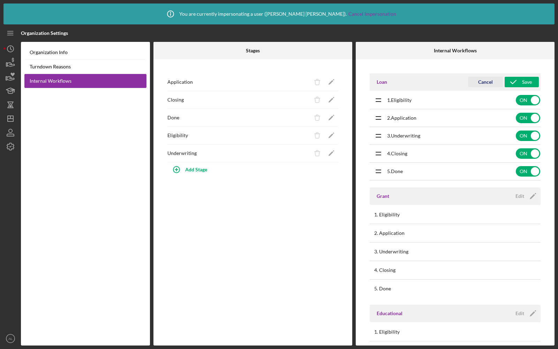
click at [484, 81] on div "Cancel" at bounding box center [485, 82] width 15 height 10
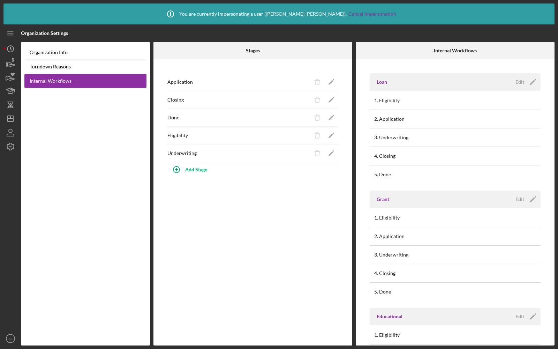
scroll to position [208, 0]
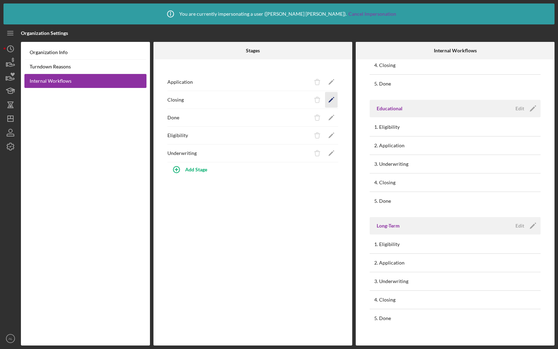
click at [333, 101] on icon "Icon/Edit" at bounding box center [332, 100] width 16 height 16
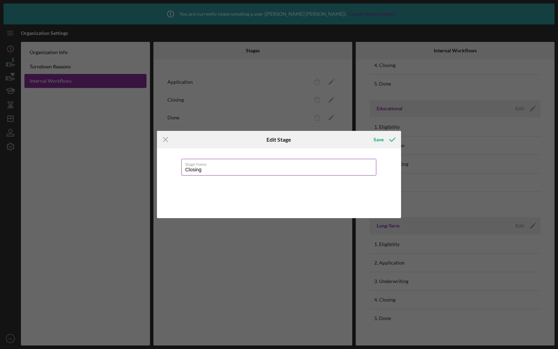
click at [198, 168] on input "Closing" at bounding box center [278, 167] width 195 height 17
type input "K"
type input "Late"
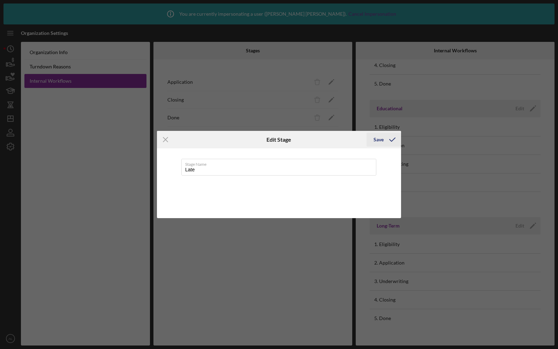
click at [389, 139] on icon "submit" at bounding box center [392, 139] width 17 height 17
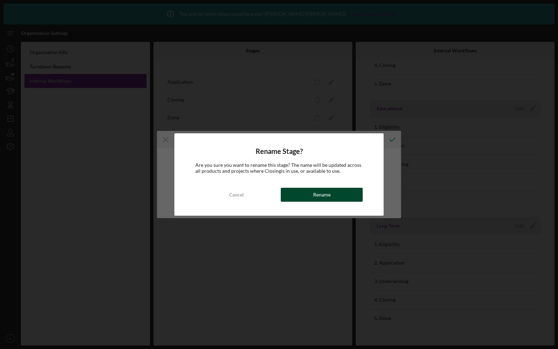
click at [293, 192] on button "Rename" at bounding box center [322, 195] width 82 height 14
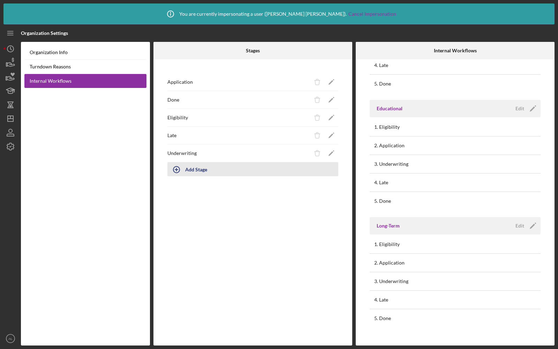
click at [182, 171] on icon "button" at bounding box center [176, 169] width 17 height 17
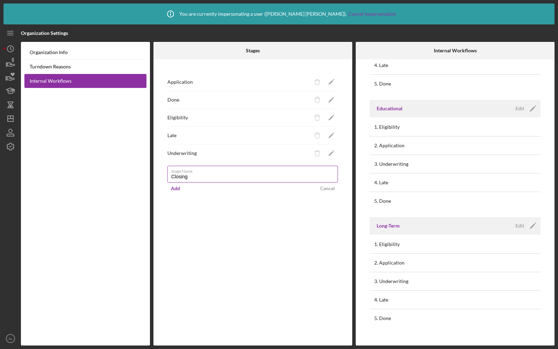
type input "Closing"
click at [217, 171] on label "Stage Name" at bounding box center [254, 170] width 167 height 8
click at [217, 171] on input "Closing" at bounding box center [253, 174] width 171 height 17
click at [157, 188] on div "Application Icon/Delete Icon/Edit Done Icon/Delete Icon/Edit Eligibility Icon/D…" at bounding box center [253, 202] width 199 height 286
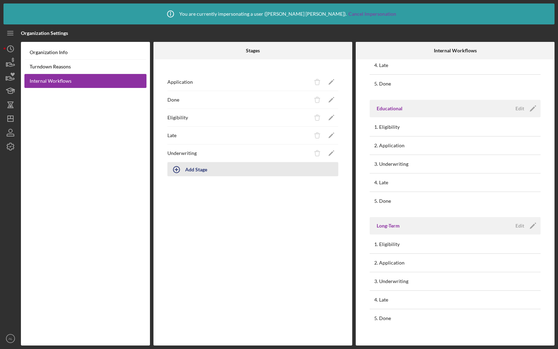
click at [187, 164] on button "Add Stage" at bounding box center [253, 169] width 171 height 14
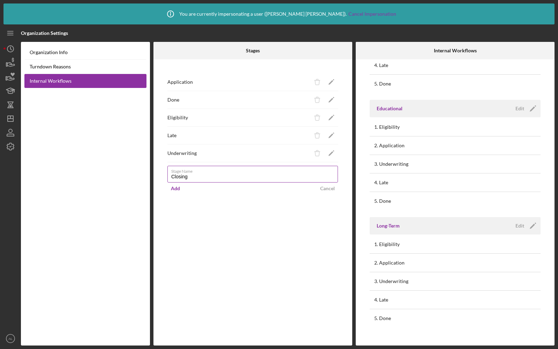
click at [275, 178] on input "Closing" at bounding box center [253, 174] width 171 height 17
type input "Closing"
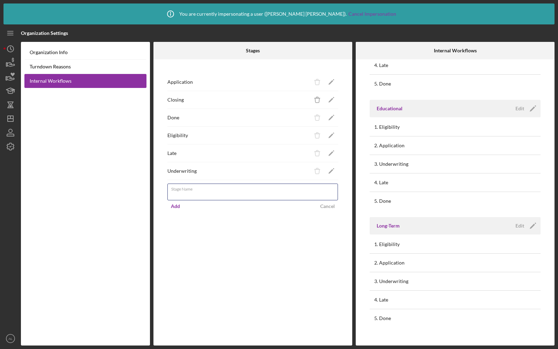
scroll to position [0, 0]
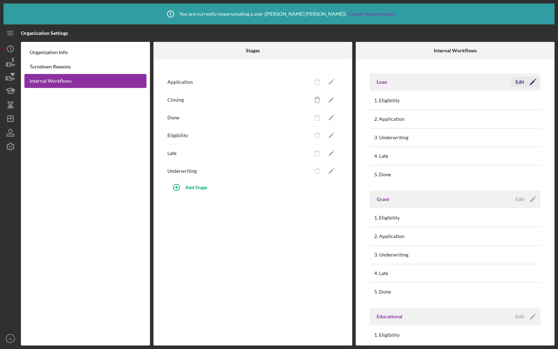
click at [513, 83] on button "Edit Icon/Edit" at bounding box center [526, 82] width 28 height 10
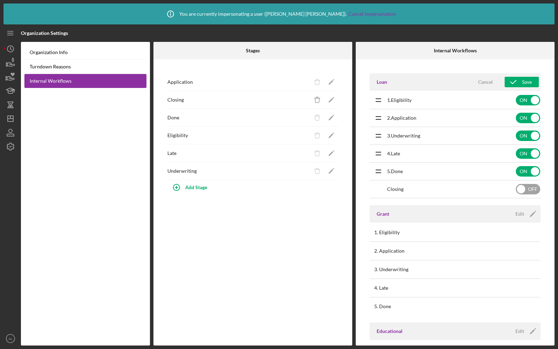
click at [529, 186] on input "checkbox" at bounding box center [528, 189] width 24 height 10
checkbox input "true"
click at [525, 155] on input "checkbox" at bounding box center [528, 153] width 24 height 10
checkbox input "false"
click at [509, 78] on icon "submit" at bounding box center [513, 81] width 17 height 17
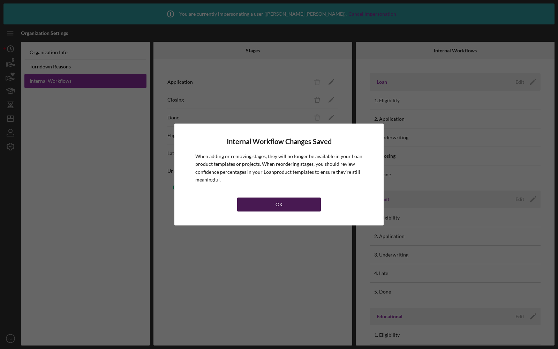
click at [261, 205] on button "OK" at bounding box center [279, 205] width 84 height 14
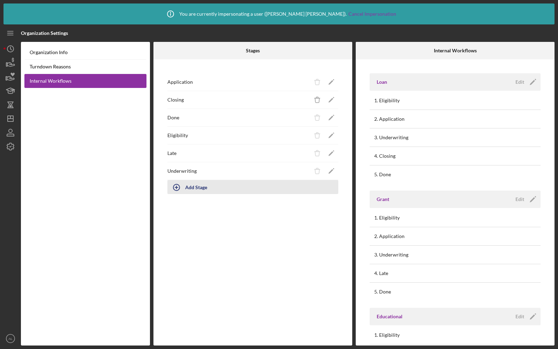
click at [172, 187] on icon "button" at bounding box center [176, 187] width 17 height 17
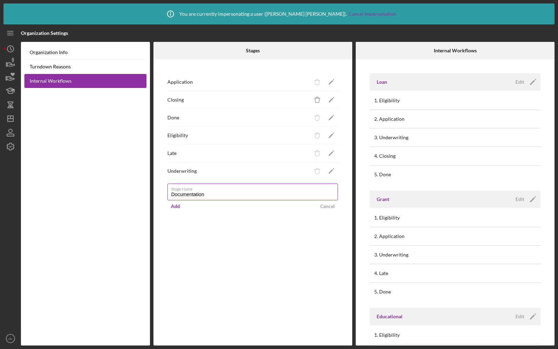
type input "Documentation"
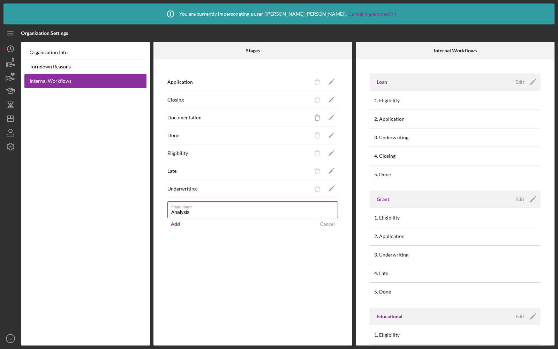
type input "Analysis"
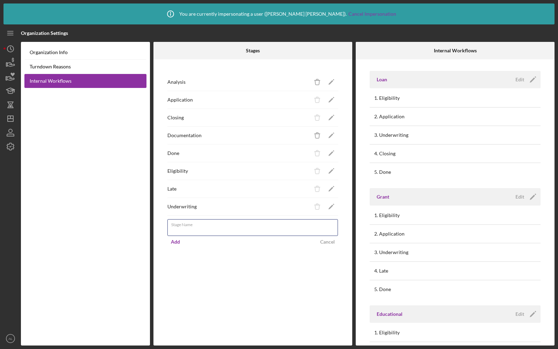
scroll to position [208, 0]
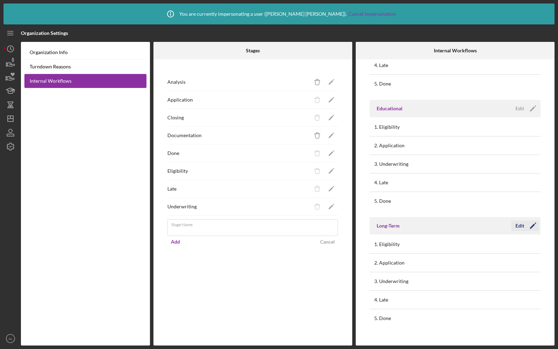
click at [521, 221] on div "Edit" at bounding box center [520, 226] width 9 height 10
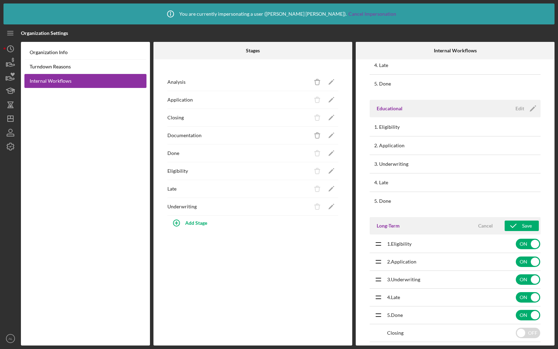
scroll to position [258, 0]
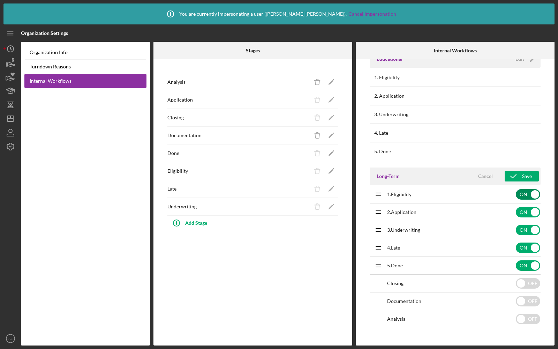
click at [521, 192] on input "checkbox" at bounding box center [528, 194] width 24 height 10
checkbox input "false"
click at [530, 299] on input "checkbox" at bounding box center [528, 301] width 24 height 10
checkbox input "true"
click at [527, 315] on input "checkbox" at bounding box center [528, 319] width 24 height 10
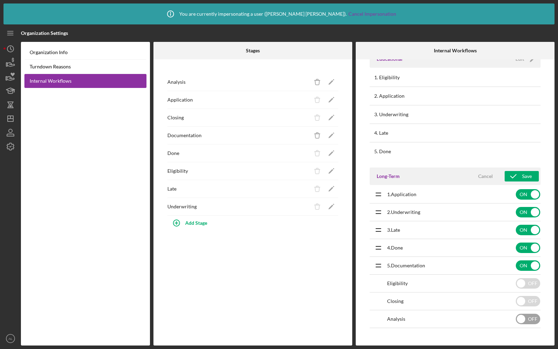
checkbox input "true"
click at [526, 195] on input "checkbox" at bounding box center [528, 194] width 24 height 10
checkbox input "false"
click at [525, 193] on input "checkbox" at bounding box center [528, 194] width 24 height 10
checkbox input "false"
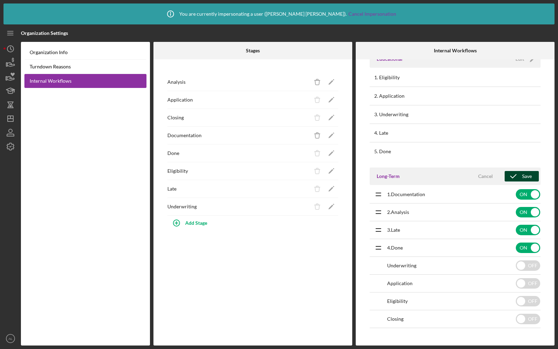
click at [518, 176] on icon "submit" at bounding box center [513, 176] width 17 height 17
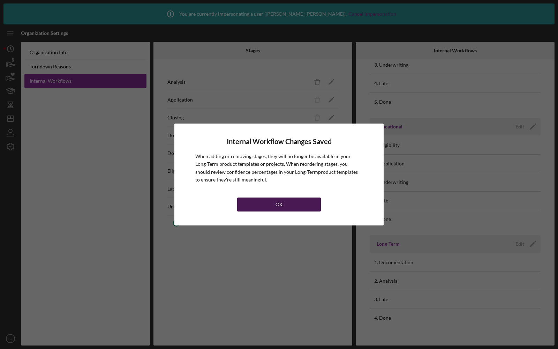
click at [279, 201] on div "OK" at bounding box center [279, 205] width 7 height 14
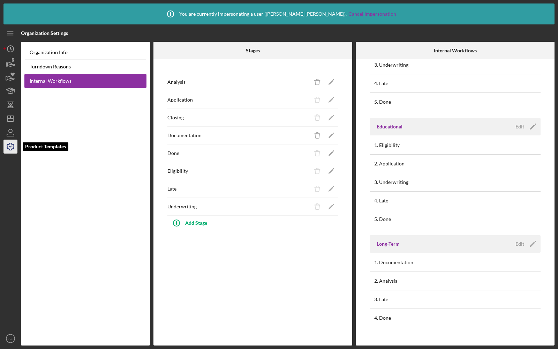
click at [6, 143] on icon "button" at bounding box center [10, 146] width 17 height 17
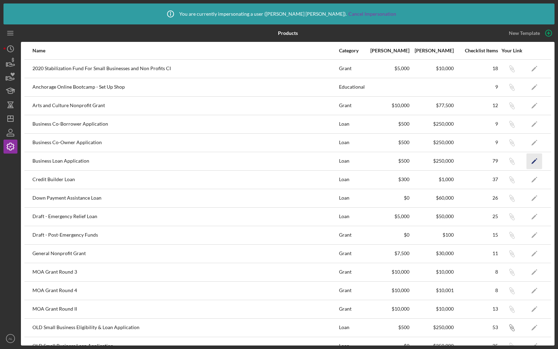
click at [534, 162] on icon "Icon/Edit" at bounding box center [535, 161] width 16 height 16
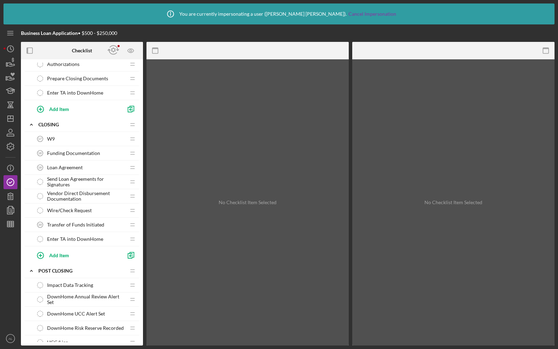
scroll to position [995, 0]
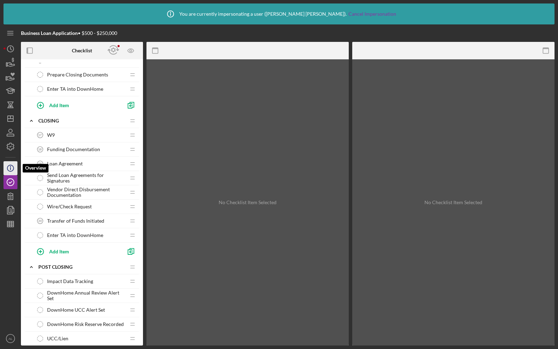
click at [13, 168] on circle "button" at bounding box center [10, 168] width 6 height 6
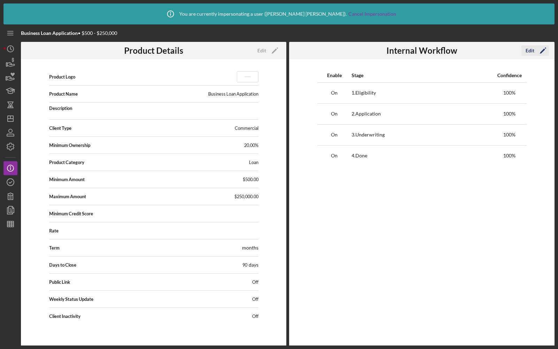
click at [528, 52] on div "Edit" at bounding box center [530, 50] width 9 height 10
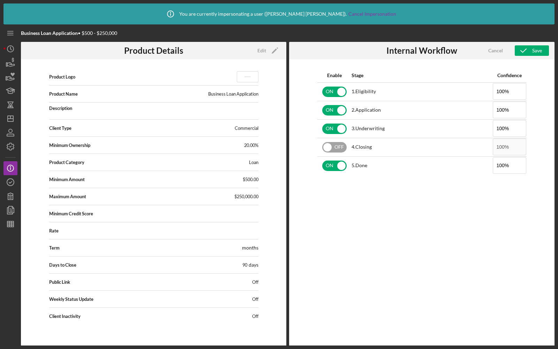
click at [332, 149] on input "checkbox" at bounding box center [334, 147] width 24 height 10
checkbox input "true"
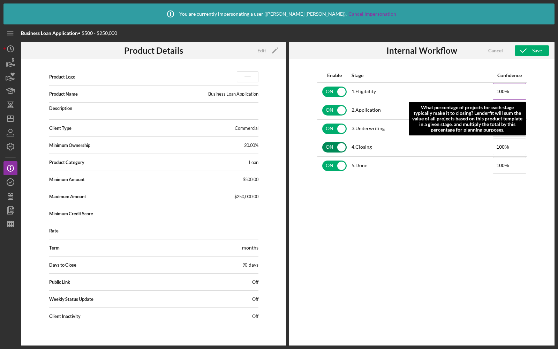
click at [504, 91] on input "100%" at bounding box center [510, 91] width 34 height 17
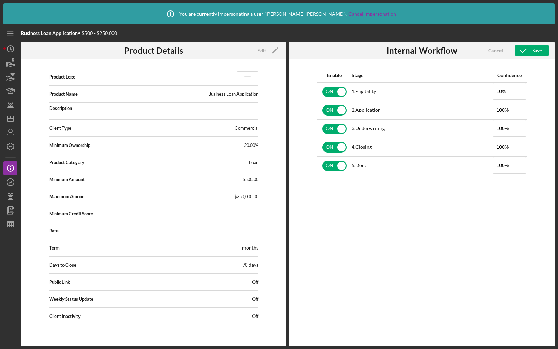
click at [543, 95] on div "Enable Stage Confidence ON 1 . Eligibility 10% ON 2 . Application 100% ON 3 . U…" at bounding box center [422, 214] width 266 height 311
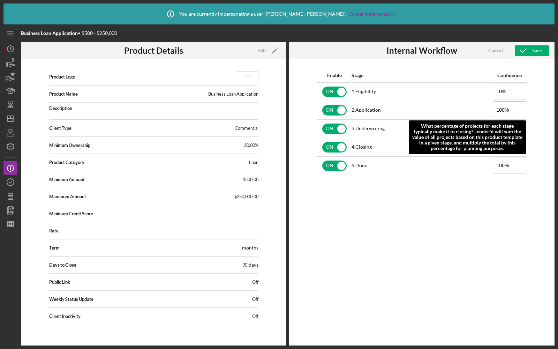
click at [505, 107] on input "100%" at bounding box center [510, 110] width 34 height 17
click at [500, 110] on input "100%" at bounding box center [510, 110] width 34 height 17
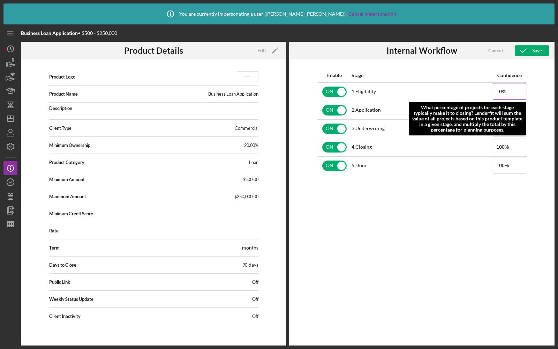
click at [501, 93] on input "10%" at bounding box center [510, 91] width 34 height 17
click at [497, 91] on input "10%" at bounding box center [510, 91] width 34 height 17
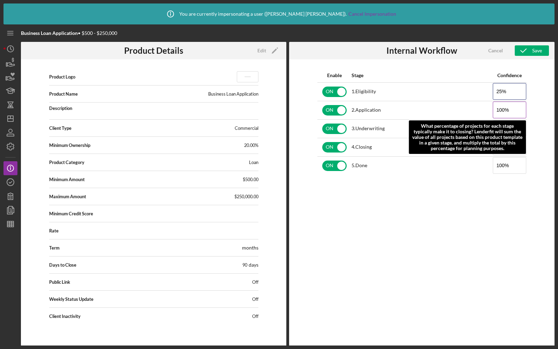
type input "25%"
click at [518, 103] on input "100%" at bounding box center [510, 110] width 34 height 17
click at [501, 109] on input "100%" at bounding box center [510, 110] width 34 height 17
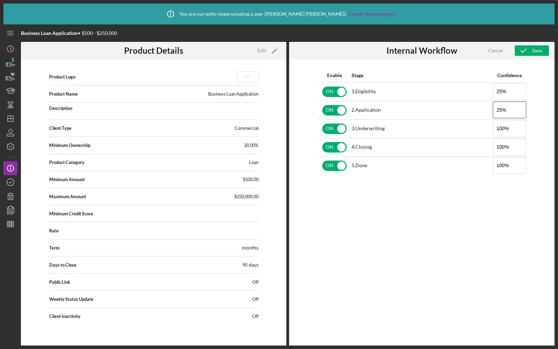
type input "25%"
click at [548, 102] on div "Enable Stage Confidence ON 1 . Eligibility 25% ON 2 . Application 25% ON 3 . Un…" at bounding box center [422, 214] width 266 height 311
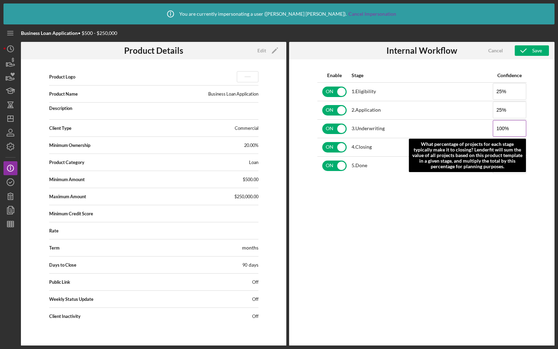
click at [501, 127] on input "100%" at bounding box center [510, 128] width 34 height 17
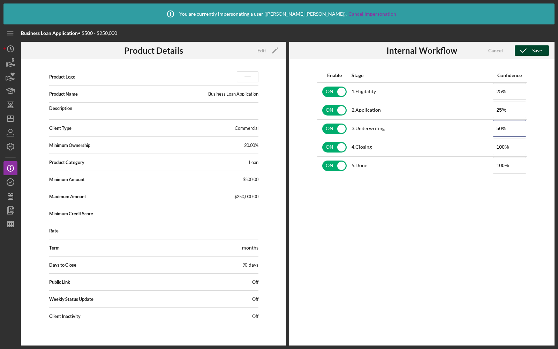
type input "50%"
click at [531, 53] on icon "button" at bounding box center [523, 50] width 17 height 17
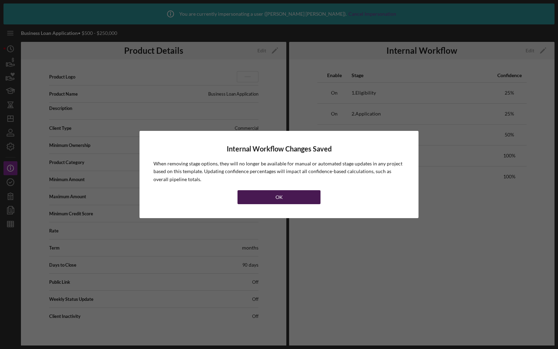
click at [284, 200] on button "OK" at bounding box center [279, 197] width 83 height 14
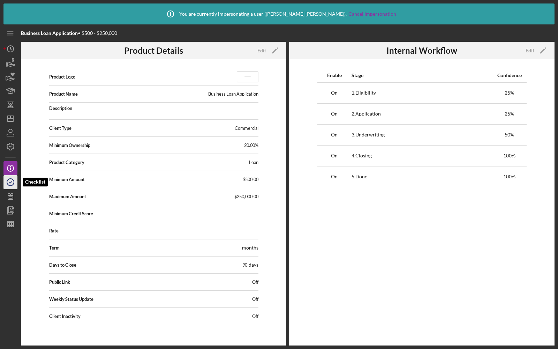
click at [10, 184] on icon "button" at bounding box center [10, 181] width 17 height 17
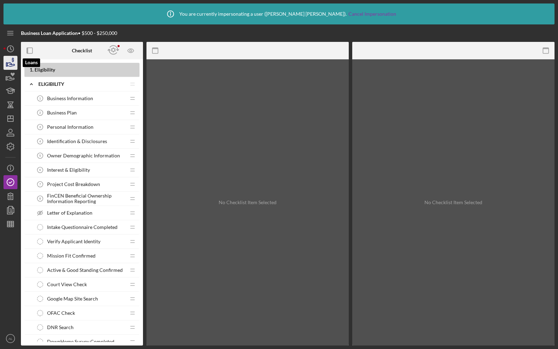
click at [11, 66] on icon "button" at bounding box center [10, 64] width 7 height 4
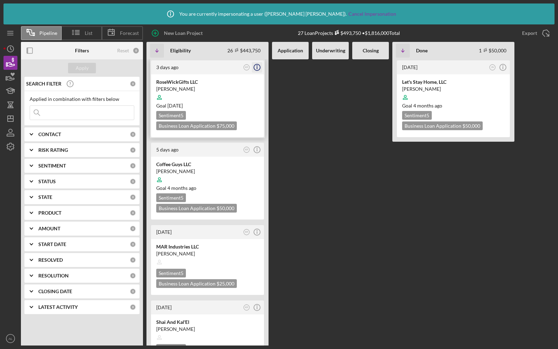
click at [257, 68] on line "button" at bounding box center [257, 68] width 0 height 2
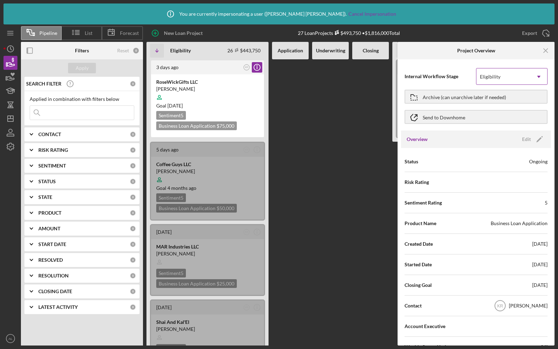
click at [491, 79] on div "Eligibility" at bounding box center [490, 77] width 21 height 6
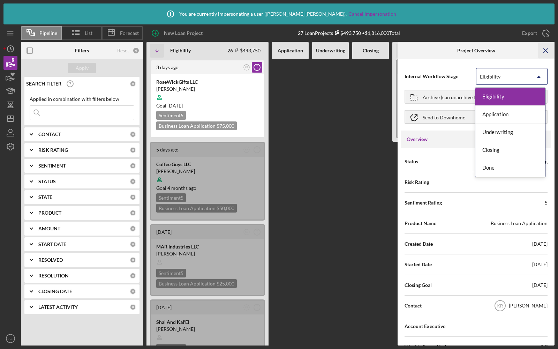
click at [547, 50] on icon "Icon/Menu Close" at bounding box center [547, 51] width 16 height 16
